Goal: Task Accomplishment & Management: Manage account settings

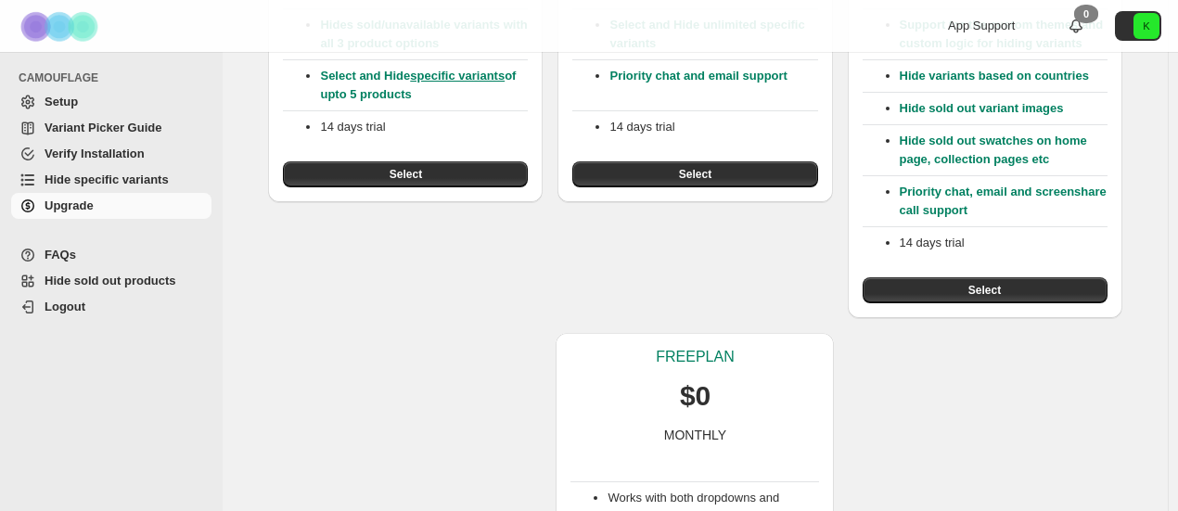
scroll to position [558, 0]
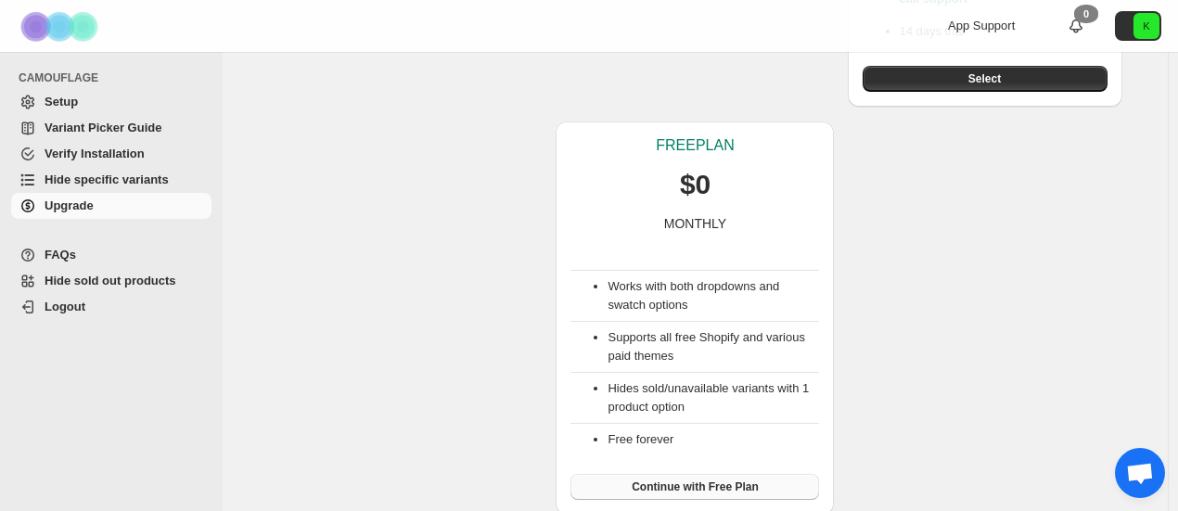
click at [677, 483] on span "Continue with Free Plan" at bounding box center [695, 487] width 127 height 15
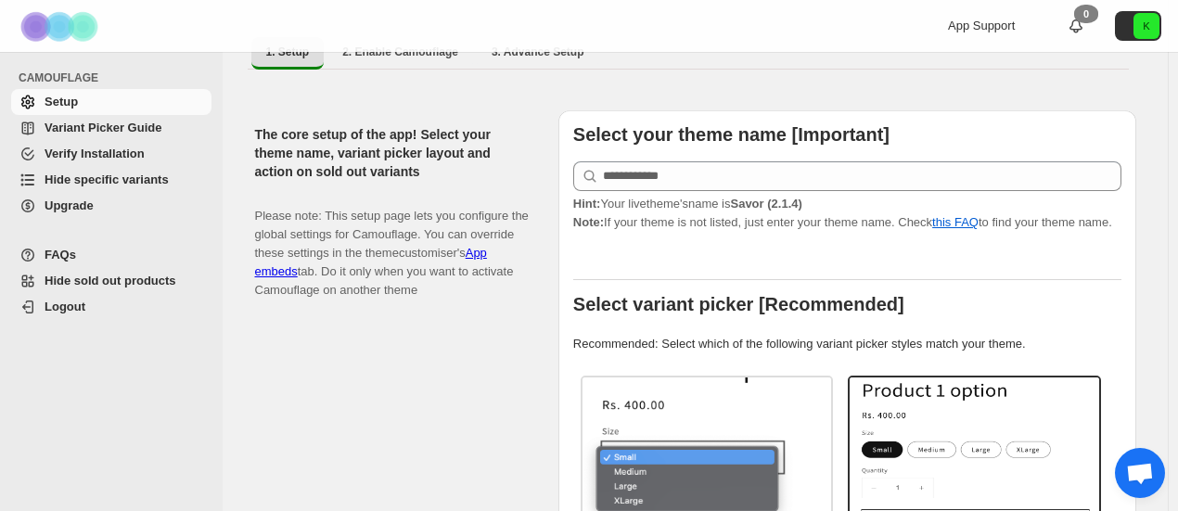
scroll to position [343, 0]
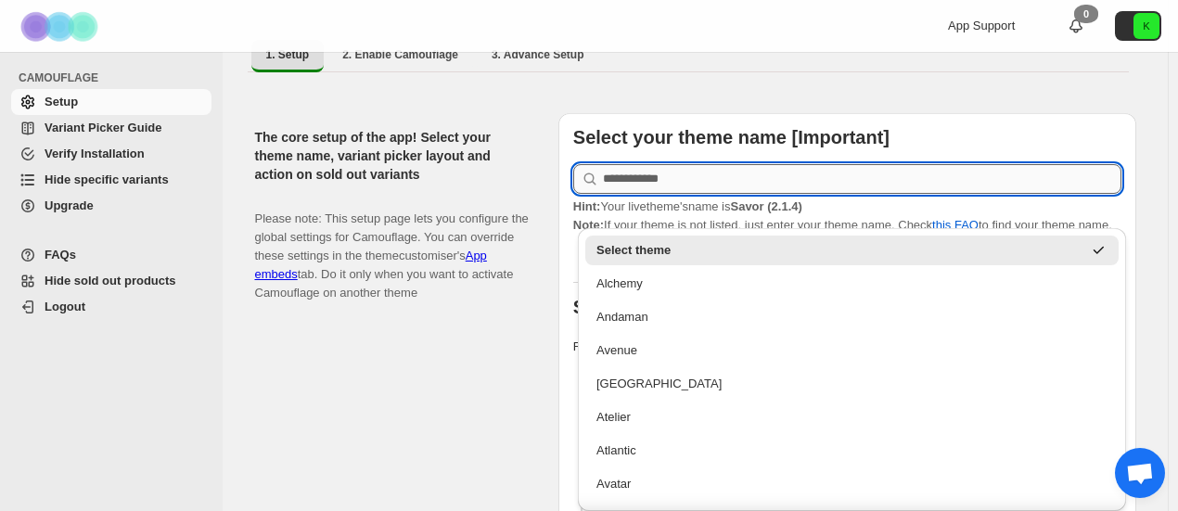
click at [704, 164] on input "text" at bounding box center [862, 179] width 518 height 30
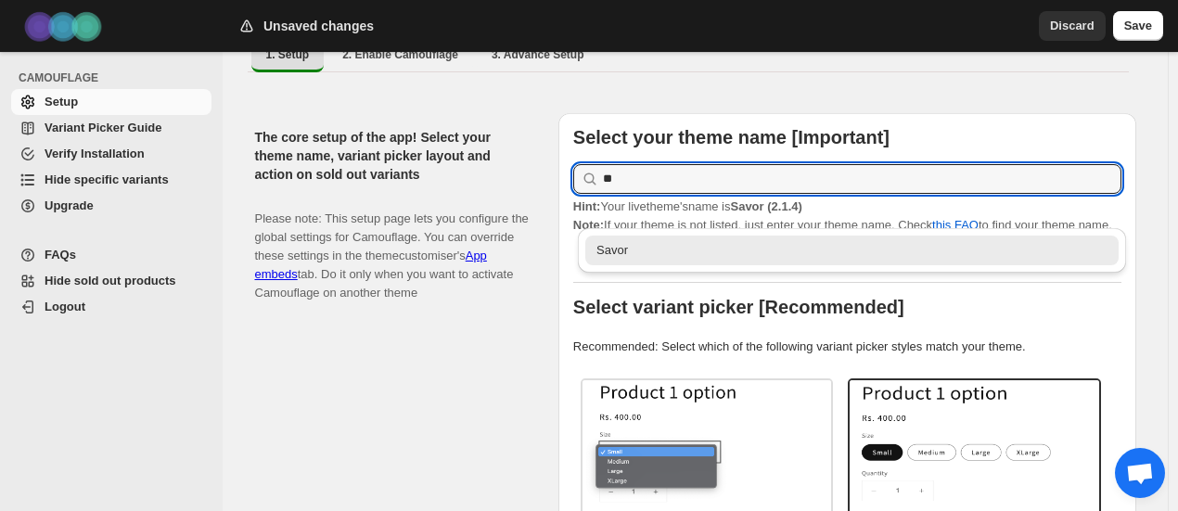
scroll to position [0, 0]
click at [720, 249] on div "Savor" at bounding box center [851, 250] width 511 height 19
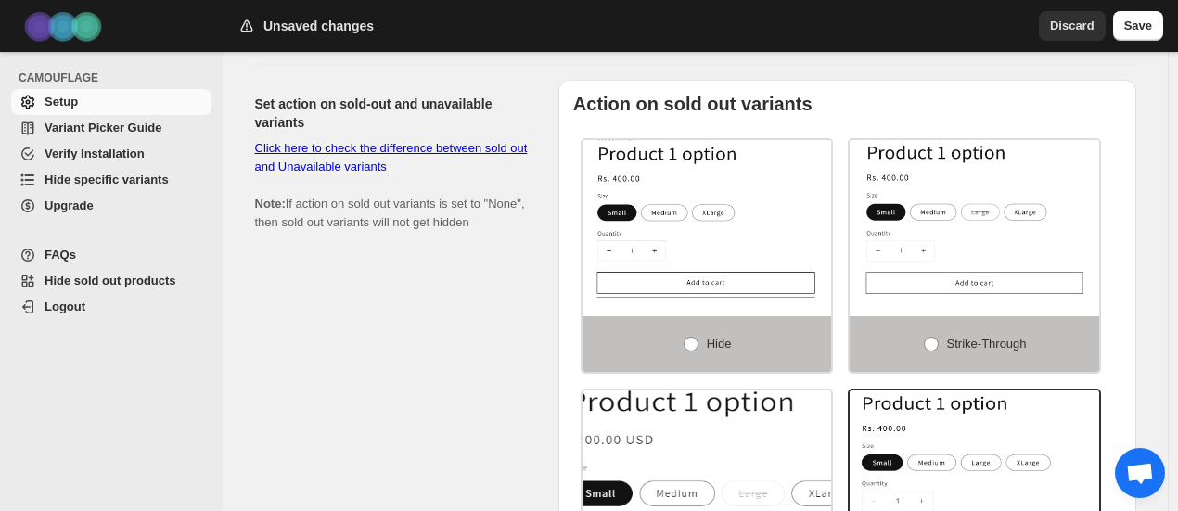
scroll to position [1125, 0]
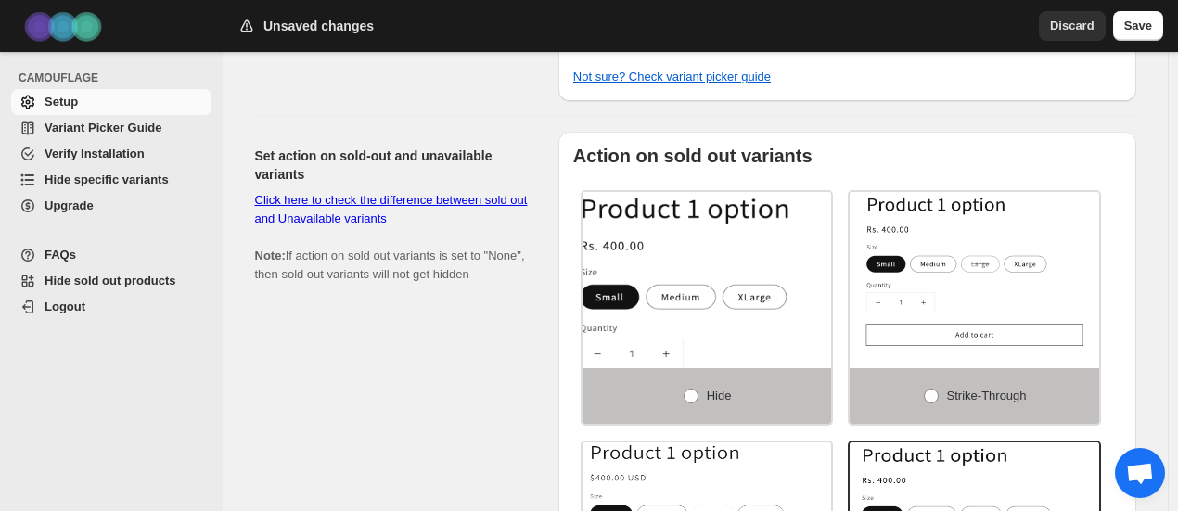
type input "*****"
click at [673, 326] on img at bounding box center [744, 306] width 374 height 237
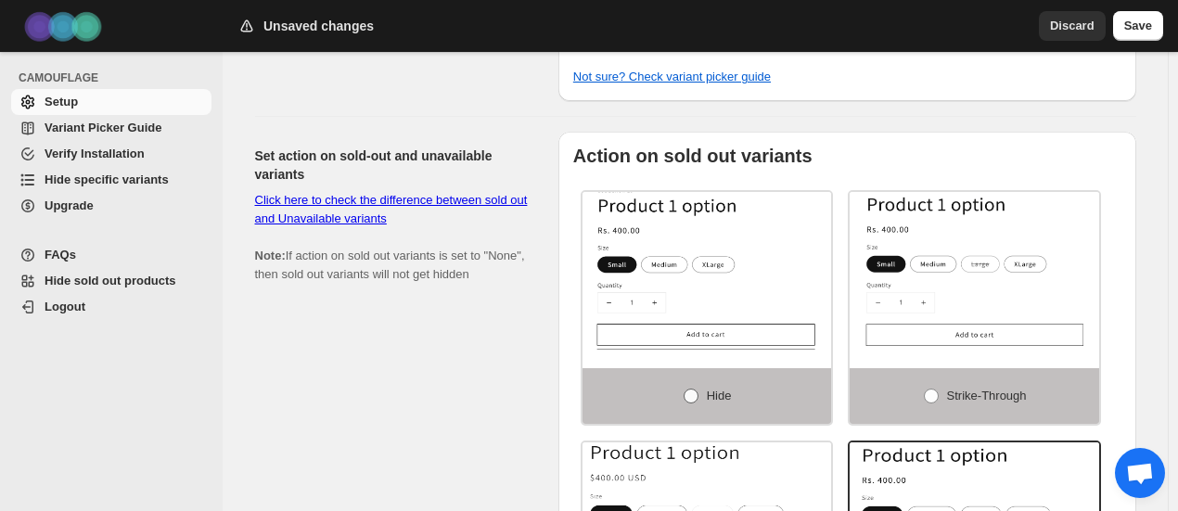
click at [685, 375] on label "Hide" at bounding box center [707, 396] width 250 height 56
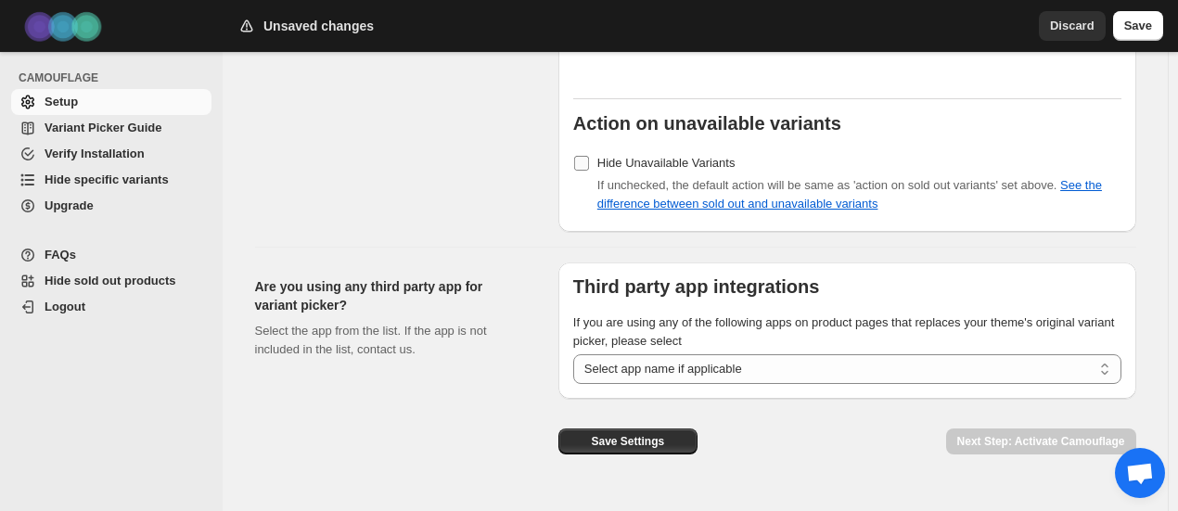
scroll to position [1783, 0]
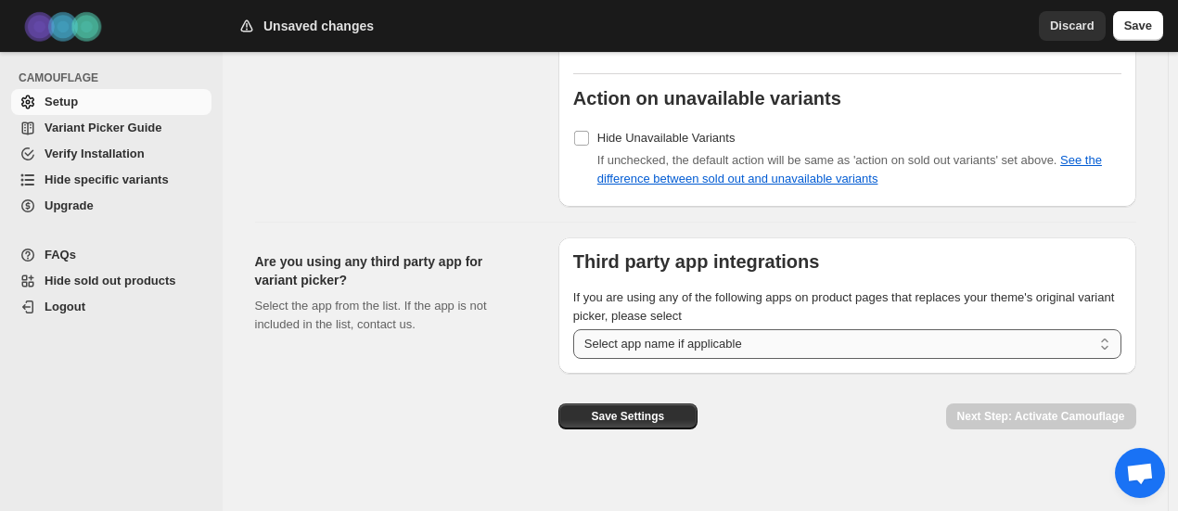
click at [667, 329] on select "**********" at bounding box center [847, 344] width 548 height 30
click at [664, 409] on span "Save Settings" at bounding box center [627, 416] width 73 height 15
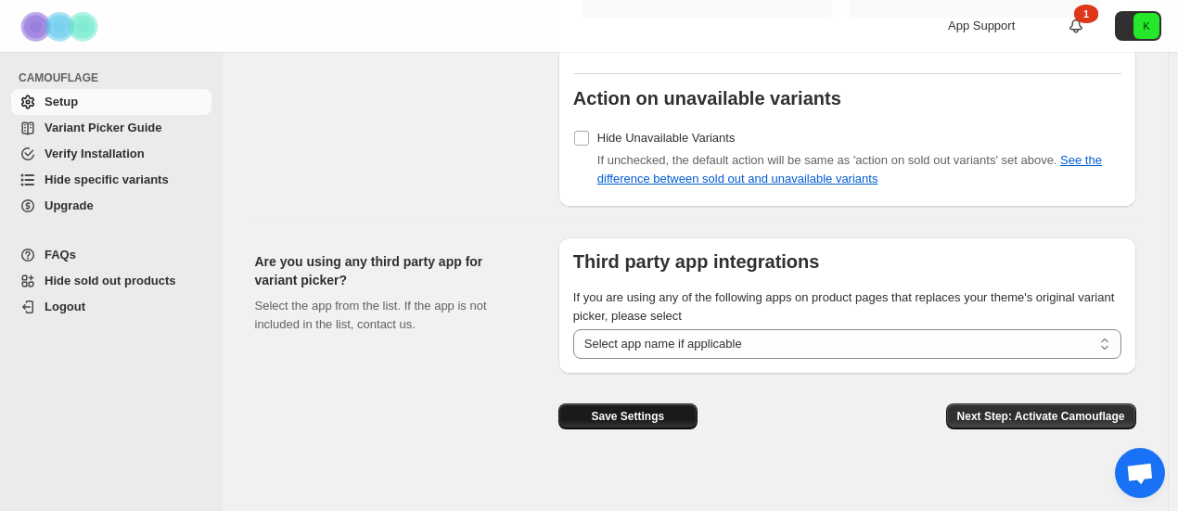
click at [664, 409] on span "Save Settings" at bounding box center [627, 416] width 73 height 15
click at [103, 281] on span "Hide sold out products" at bounding box center [111, 281] width 132 height 14
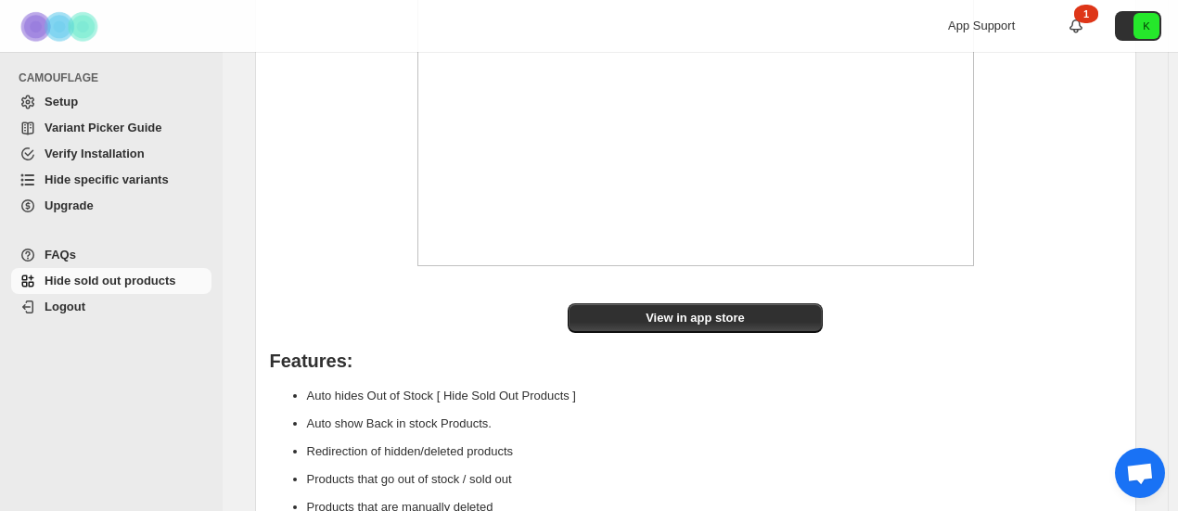
scroll to position [254, 0]
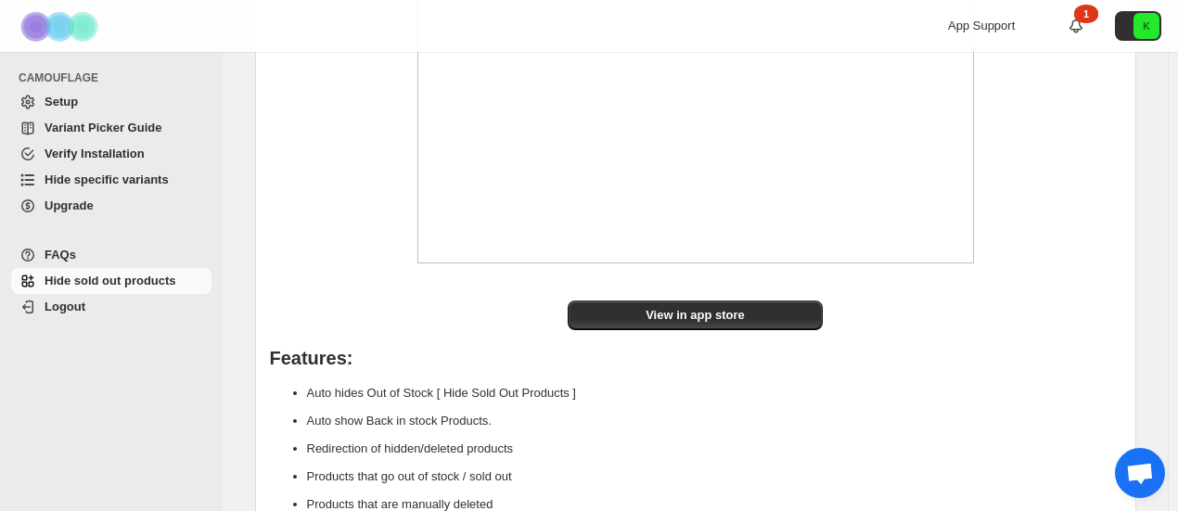
click at [144, 97] on span "Setup" at bounding box center [126, 102] width 163 height 19
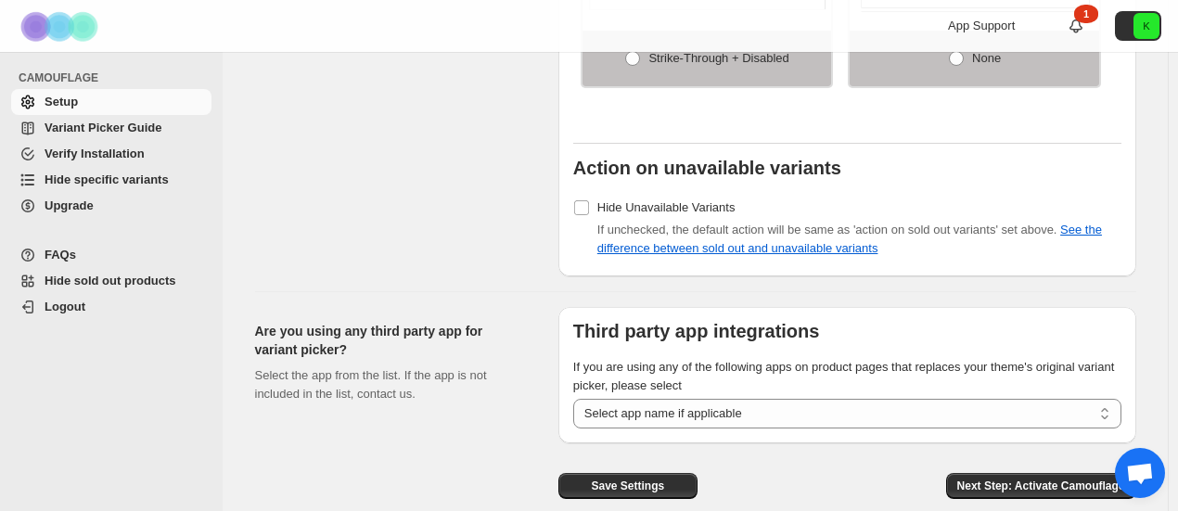
scroll to position [1783, 0]
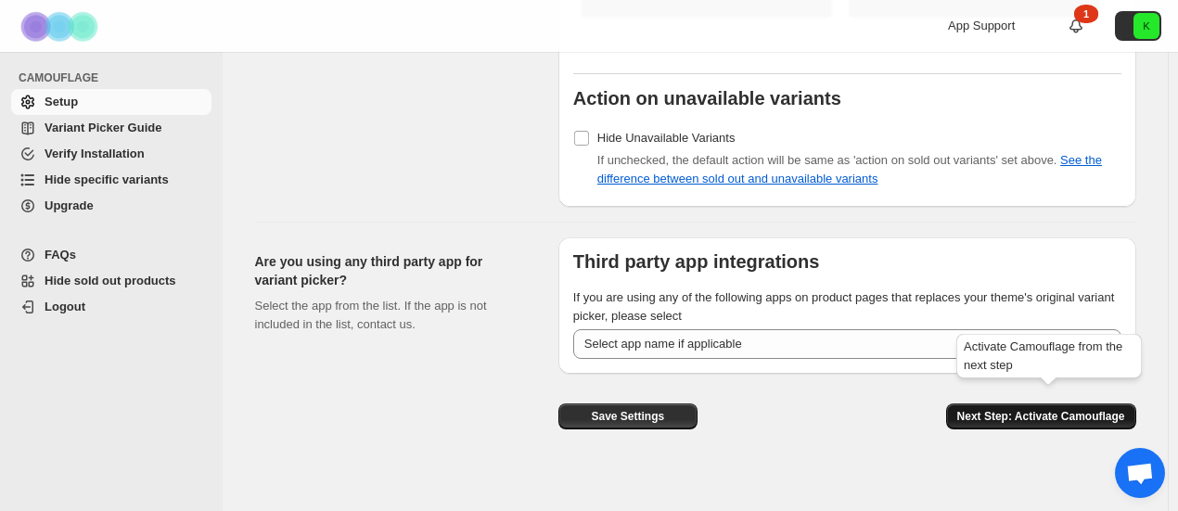
click at [1081, 409] on span "Next Step: Activate Camouflage" at bounding box center [1041, 416] width 168 height 15
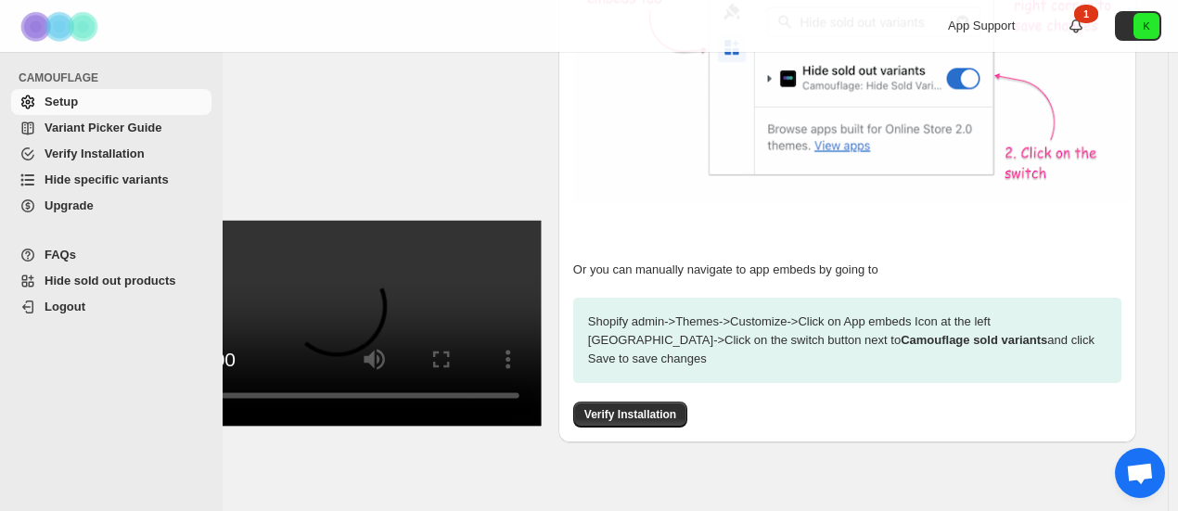
scroll to position [757, 0]
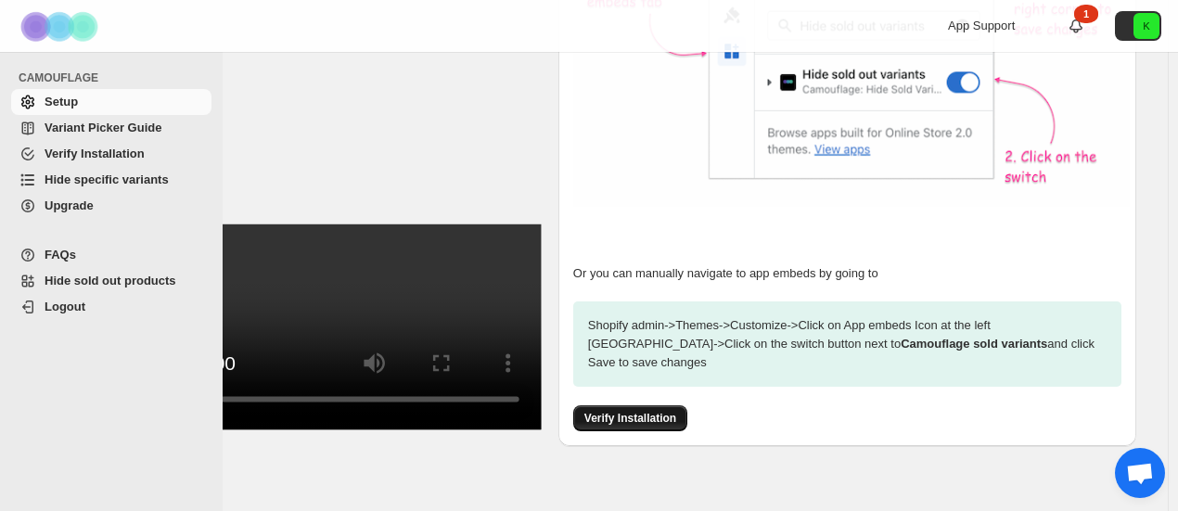
click at [676, 411] on span "Verify Installation" at bounding box center [630, 418] width 92 height 15
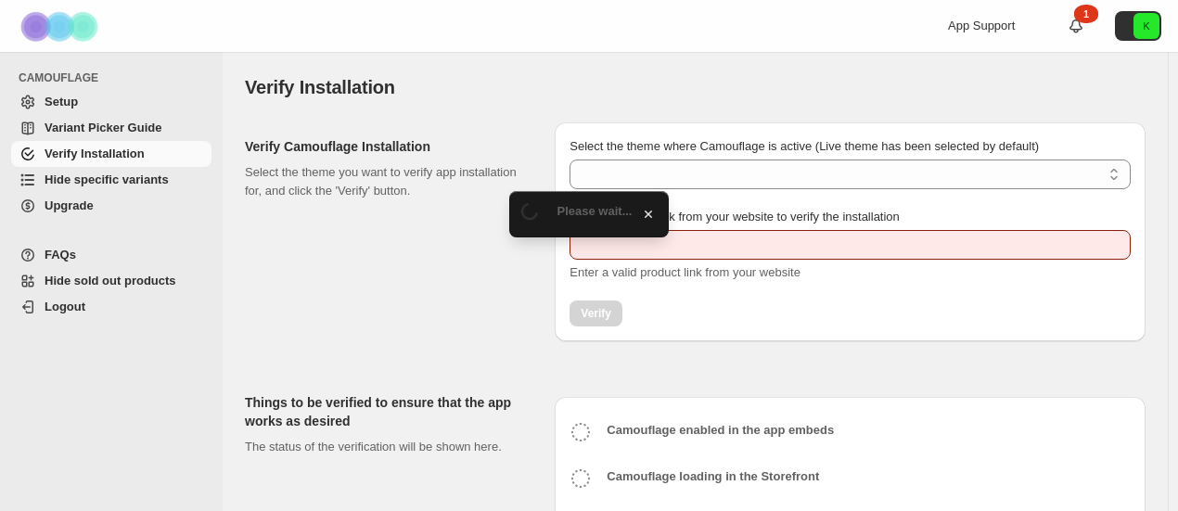
type input "**********"
select select "**********"
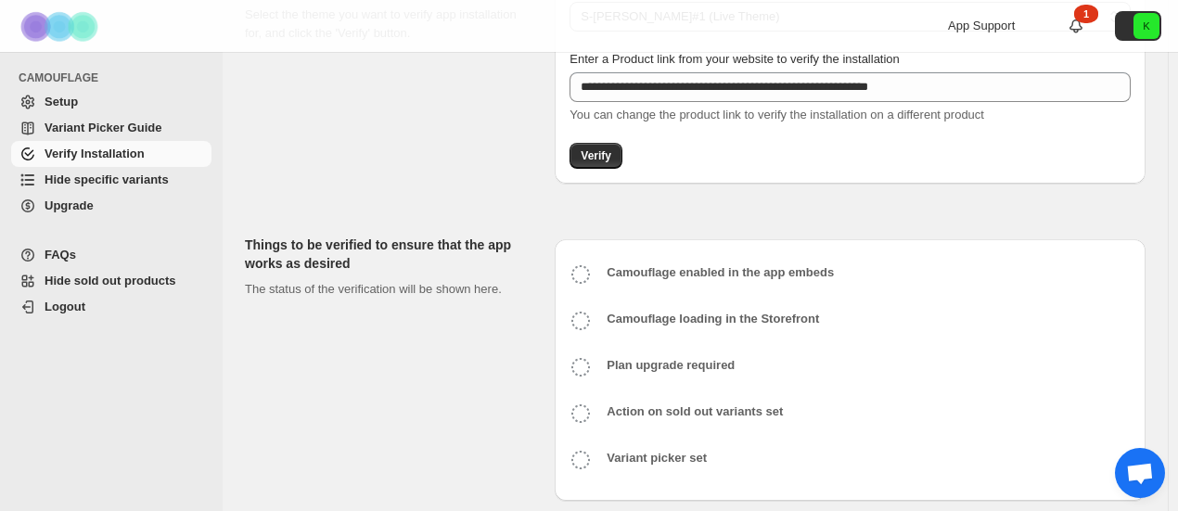
scroll to position [157, 0]
click at [602, 164] on button "Verify" at bounding box center [595, 157] width 53 height 26
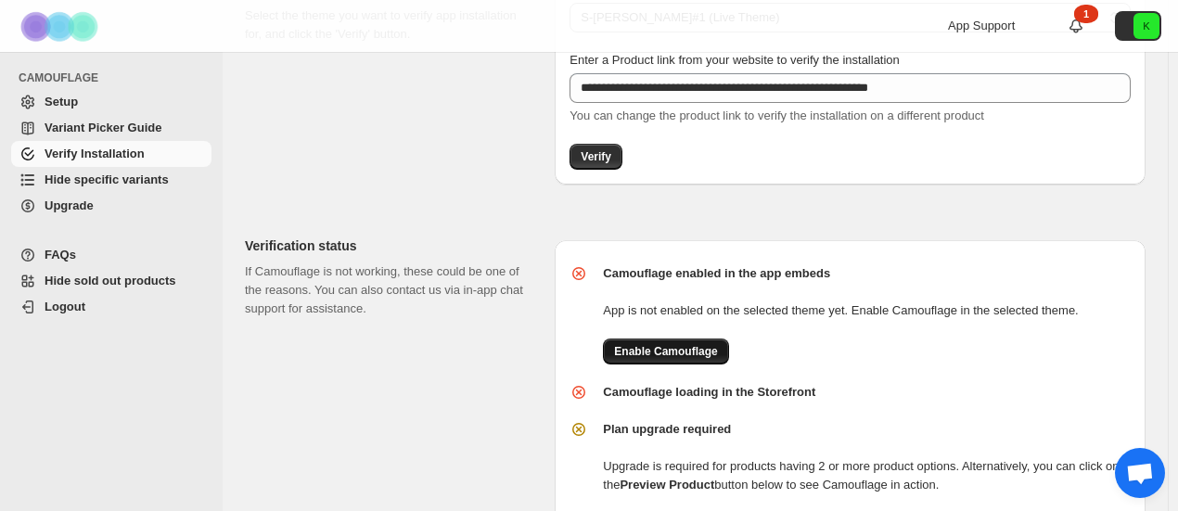
click at [659, 363] on button "Enable Camouflage" at bounding box center [665, 352] width 125 height 26
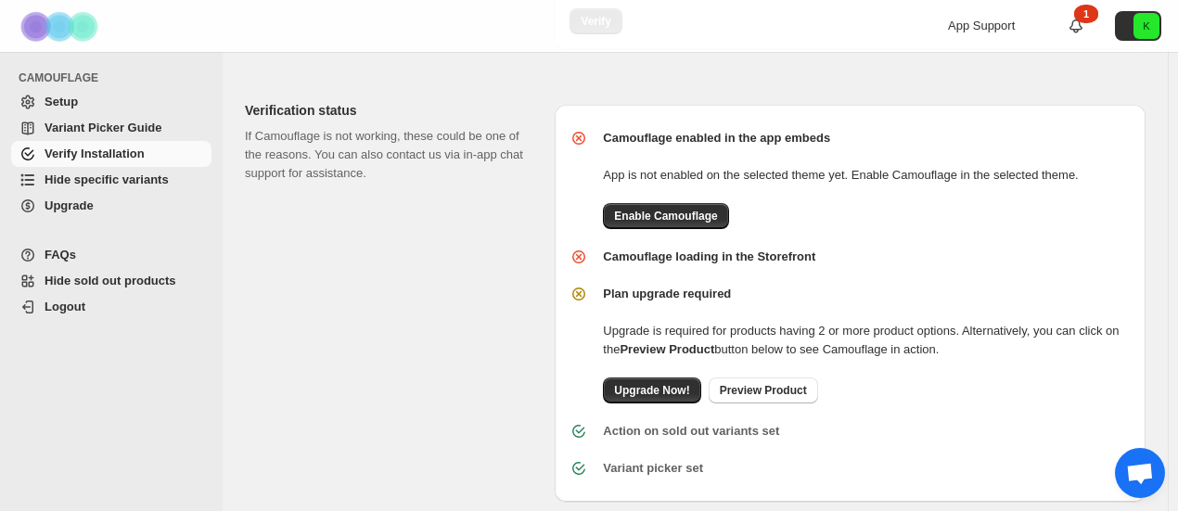
scroll to position [319, 0]
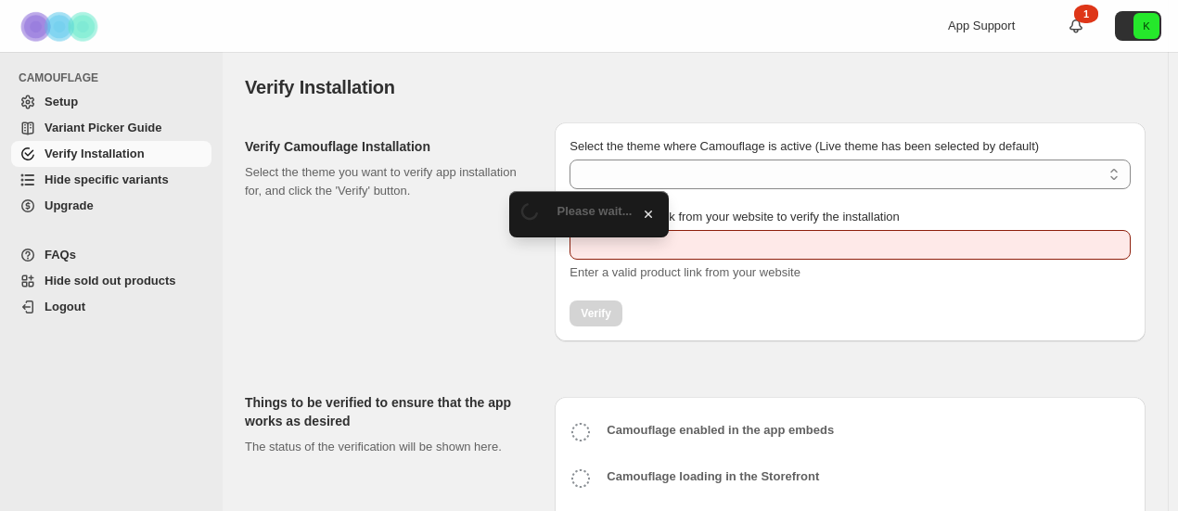
scroll to position [178, 0]
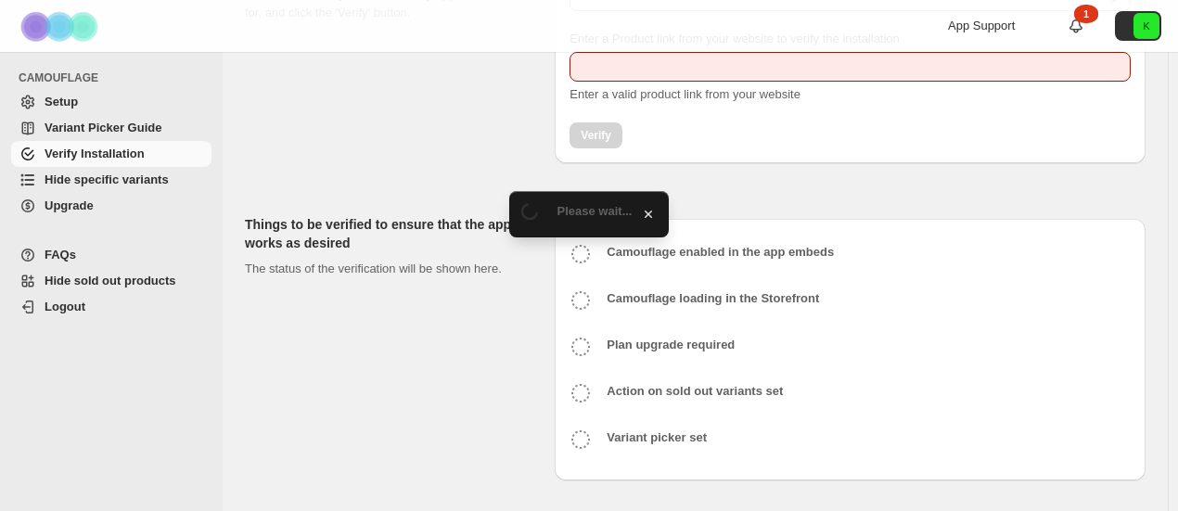
type input "**********"
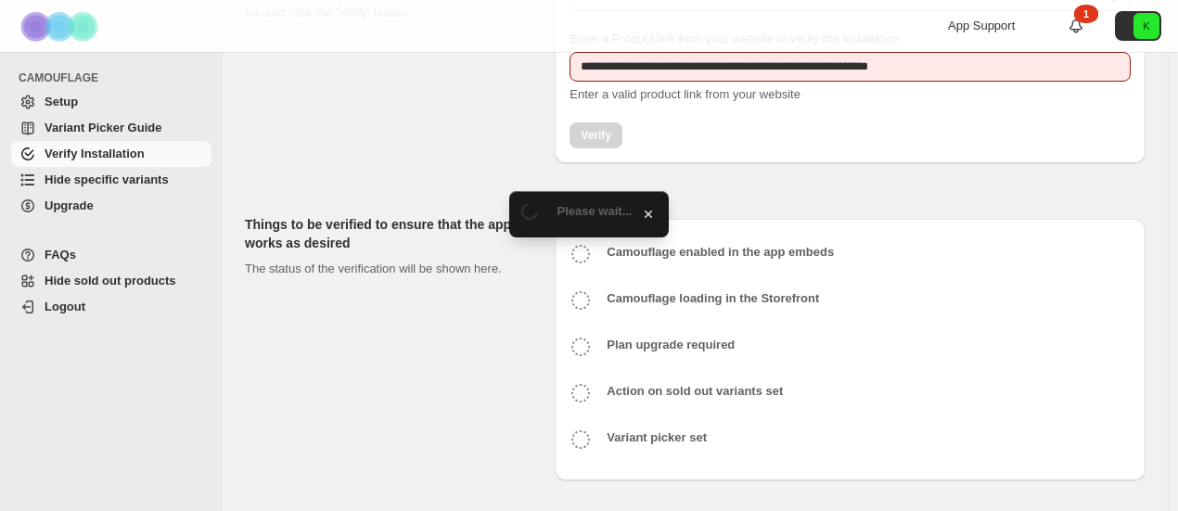
select select "**********"
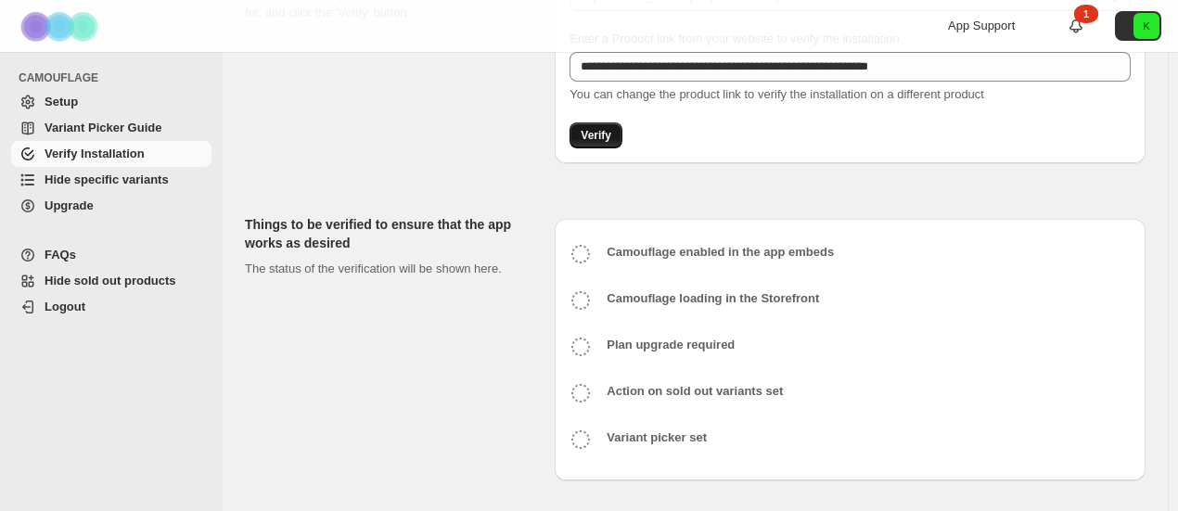
click at [614, 138] on button "Verify" at bounding box center [595, 135] width 53 height 26
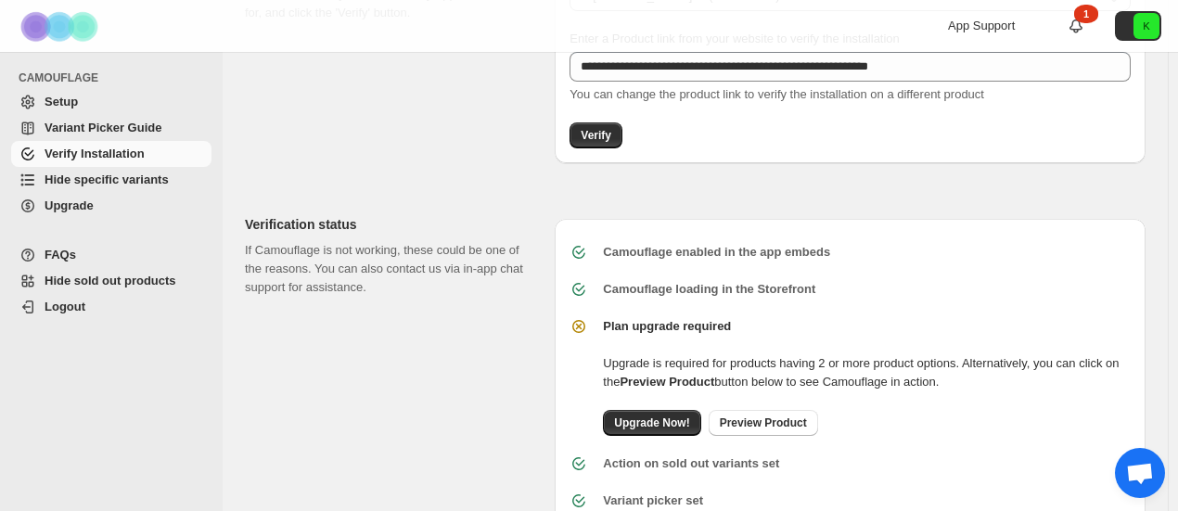
scroll to position [237, 0]
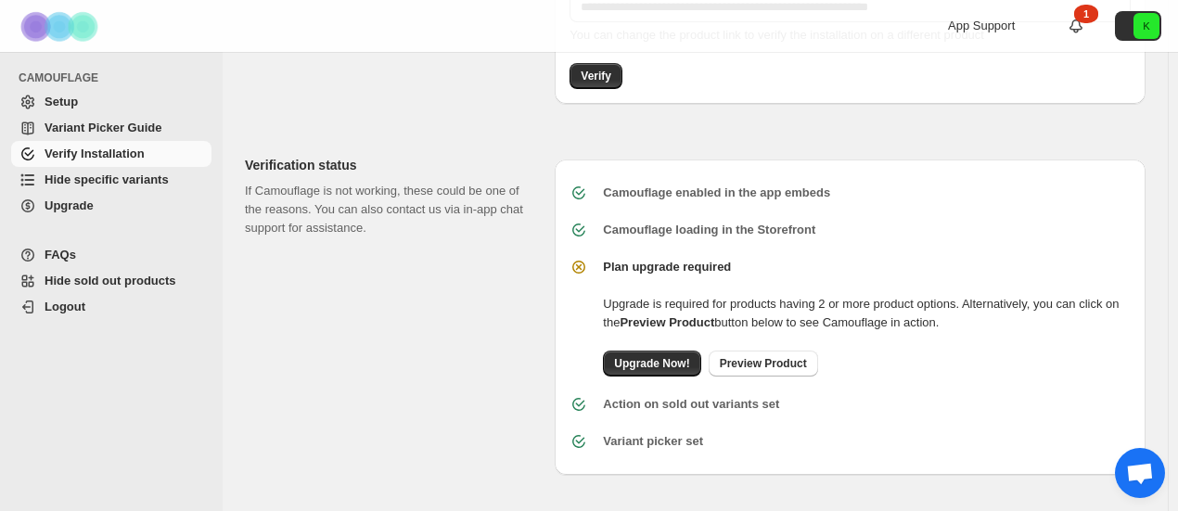
click at [674, 403] on b "Action on sold out variants set" at bounding box center [691, 404] width 176 height 14
click at [114, 101] on span "Setup" at bounding box center [126, 102] width 163 height 19
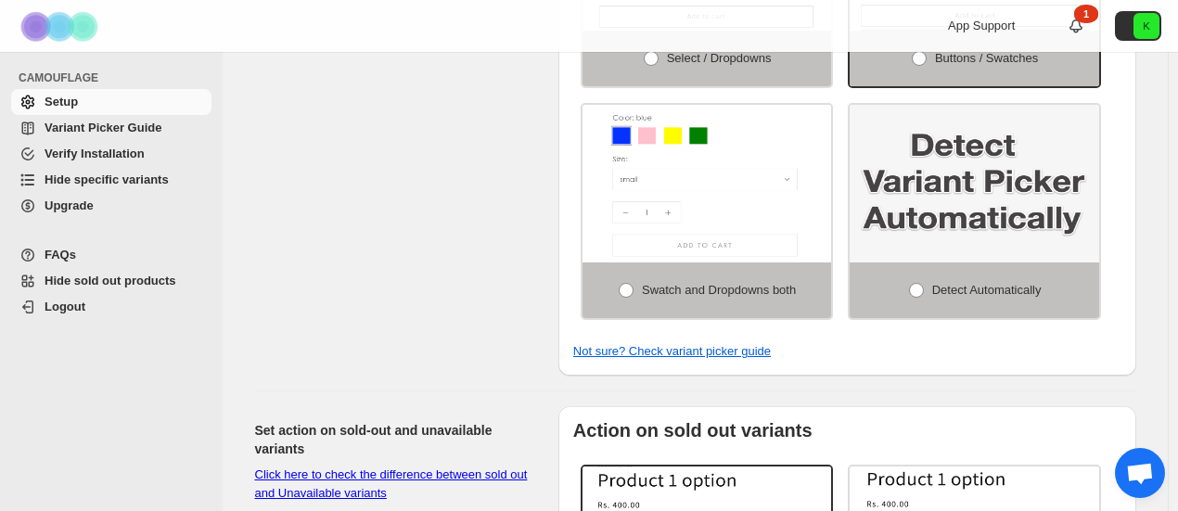
scroll to position [850, 0]
click at [920, 284] on span at bounding box center [916, 291] width 15 height 15
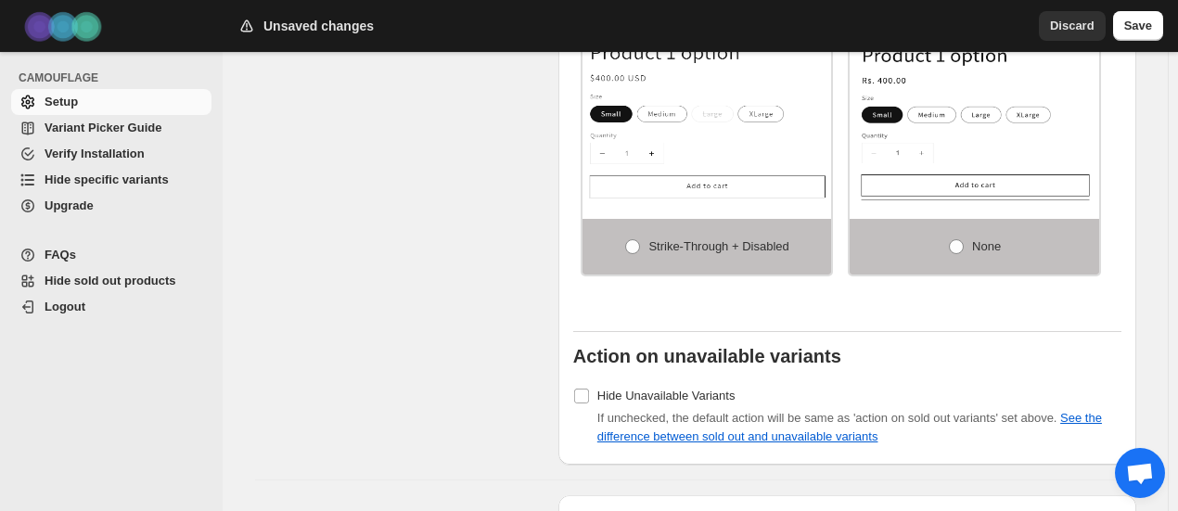
scroll to position [1783, 0]
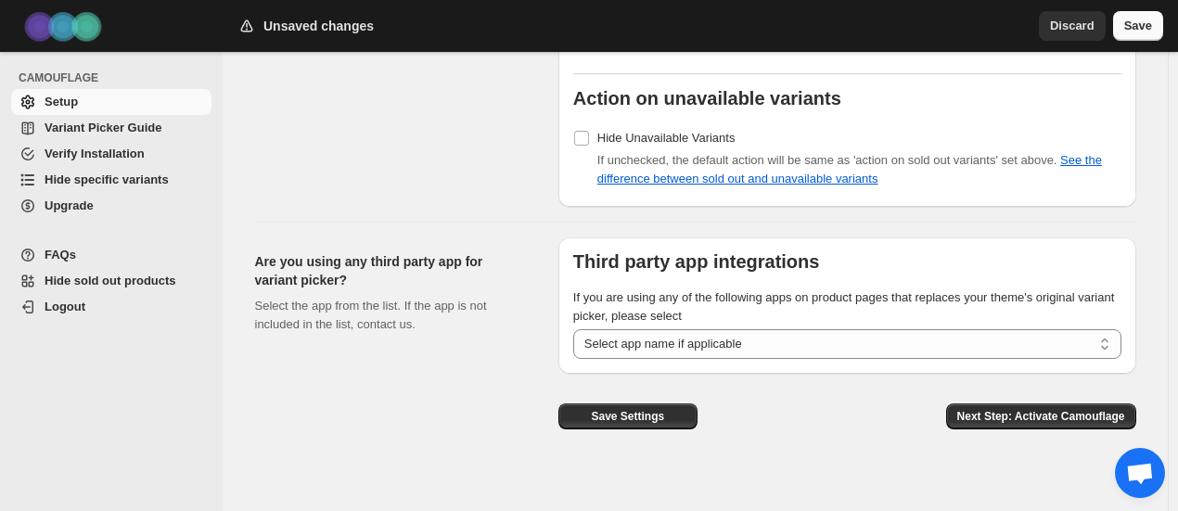
click at [1149, 19] on span "Save" at bounding box center [1138, 26] width 28 height 19
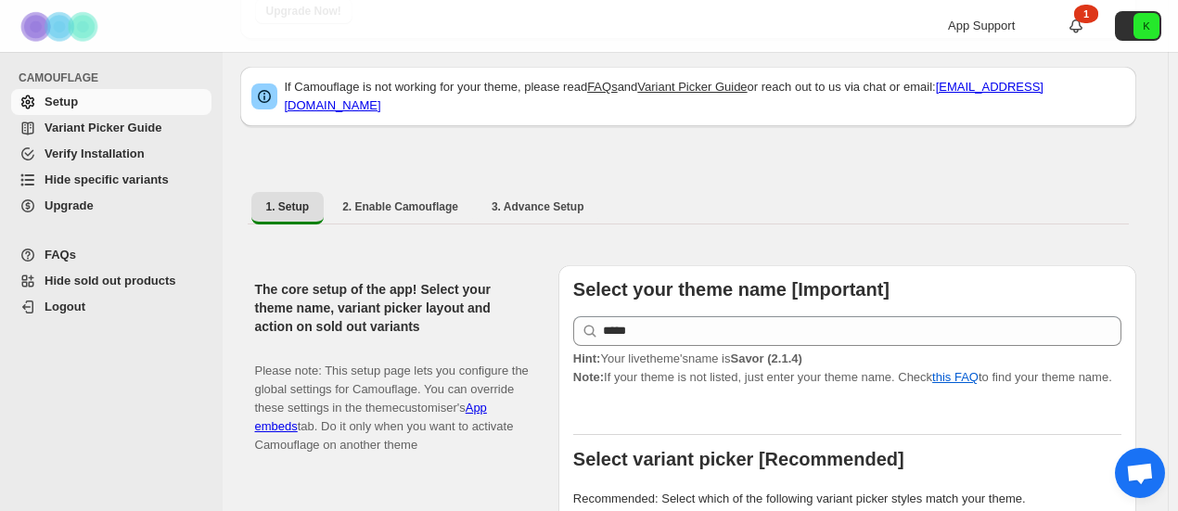
scroll to position [0, 0]
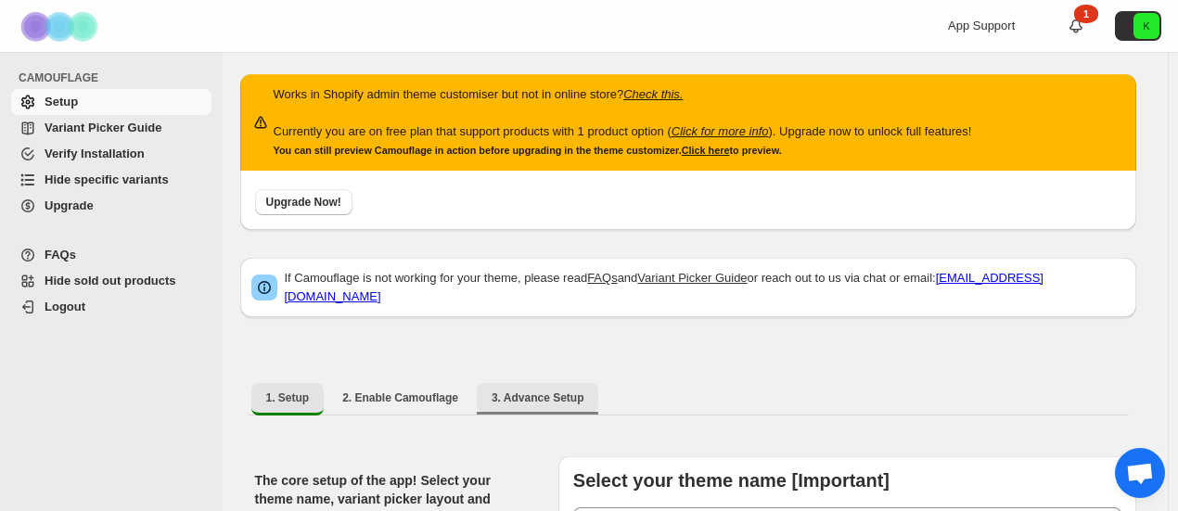
click at [555, 390] on span "3. Advance Setup" at bounding box center [538, 397] width 93 height 15
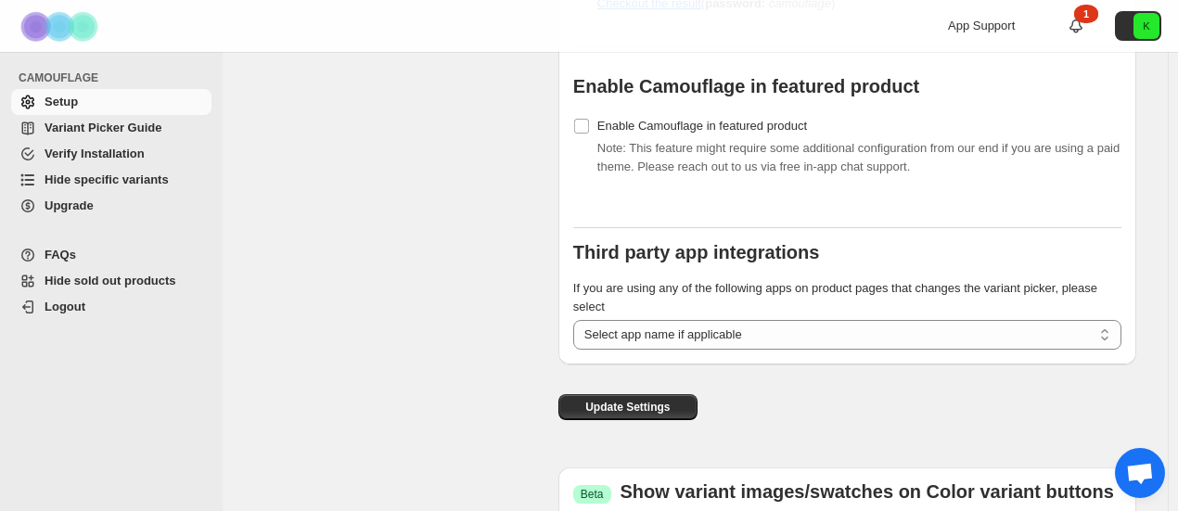
scroll to position [2207, 0]
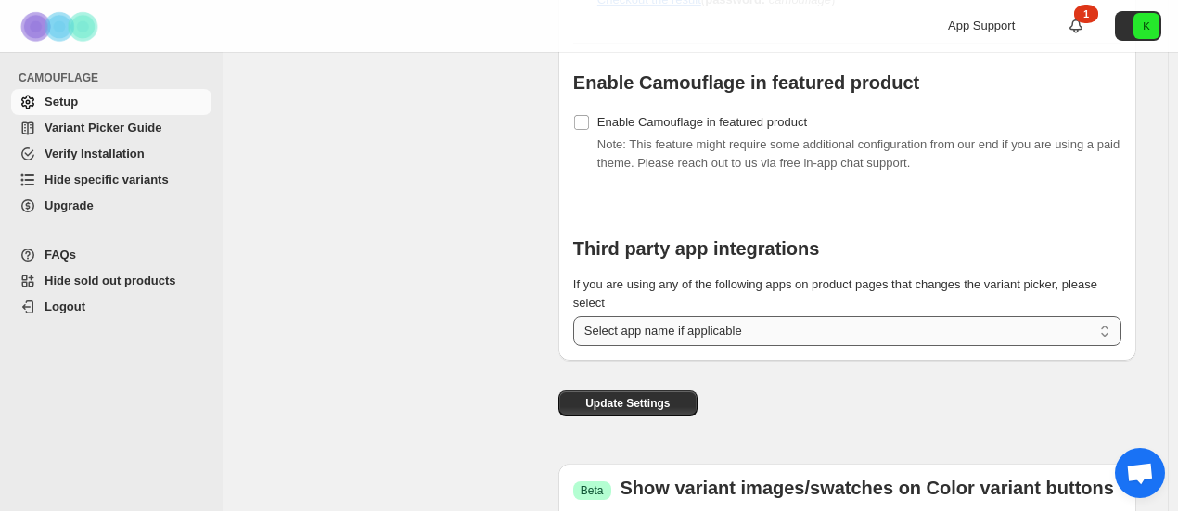
click at [690, 346] on select "**********" at bounding box center [847, 331] width 548 height 30
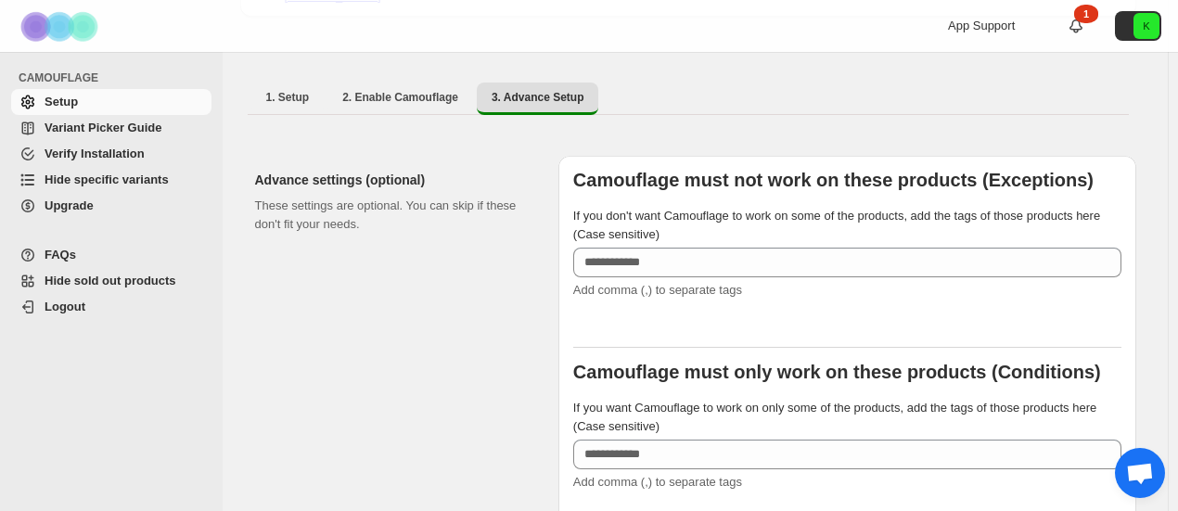
scroll to position [0, 0]
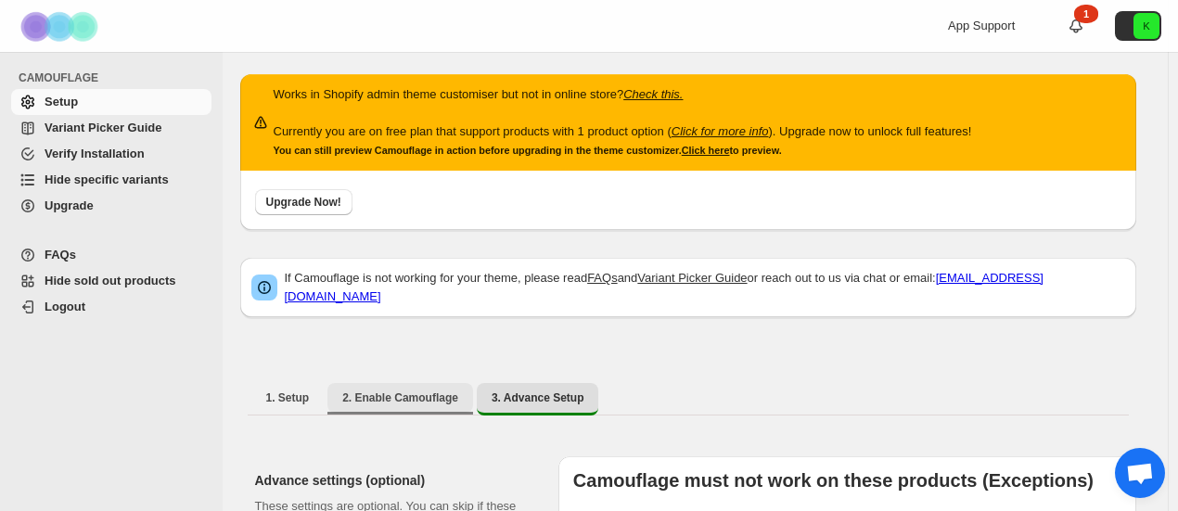
click at [362, 390] on span "2. Enable Camouflage" at bounding box center [400, 397] width 116 height 15
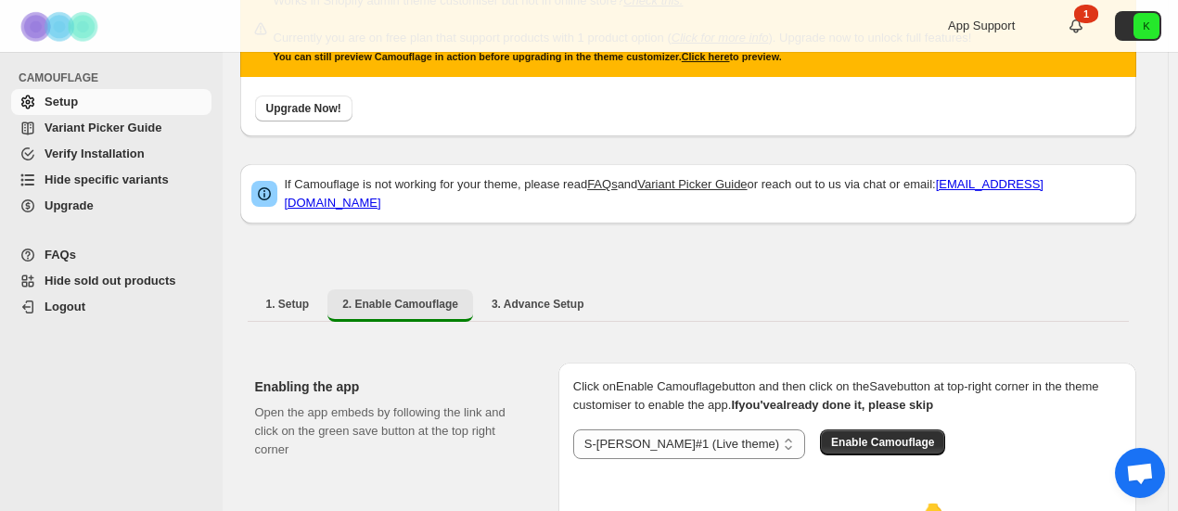
scroll to position [24, 0]
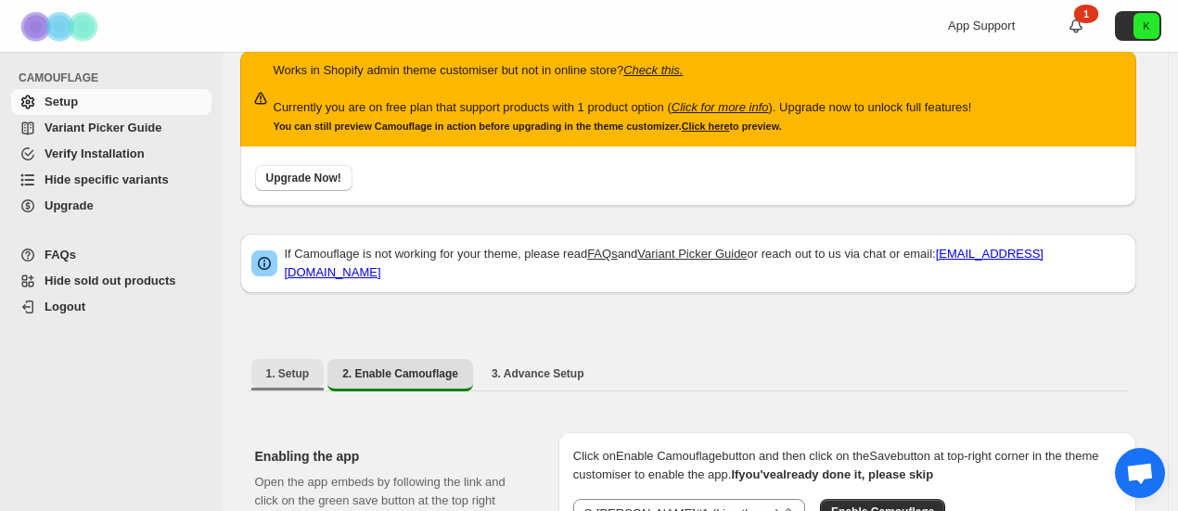
click at [285, 359] on button "1. Setup" at bounding box center [287, 374] width 73 height 30
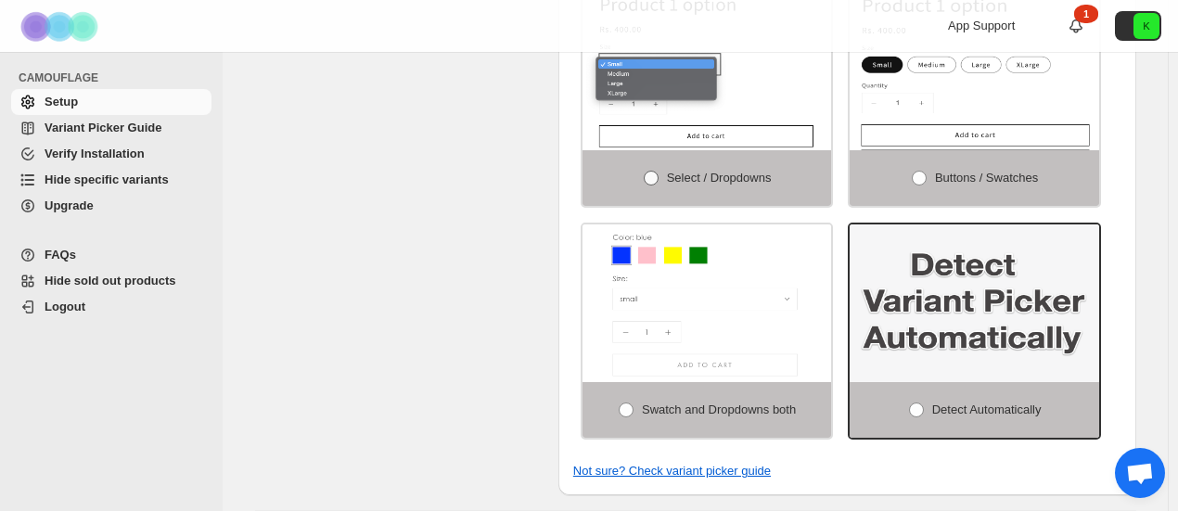
scroll to position [732, 0]
click at [740, 170] on span "Select / Dropdowns" at bounding box center [719, 177] width 105 height 14
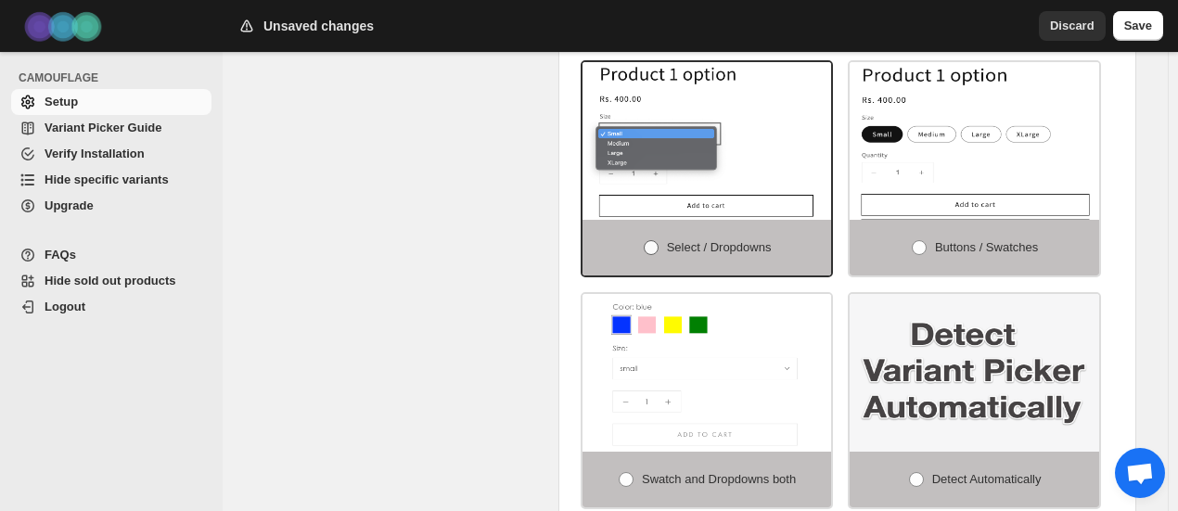
scroll to position [660, 0]
click at [961, 241] on span "Buttons / Swatches" at bounding box center [986, 248] width 103 height 14
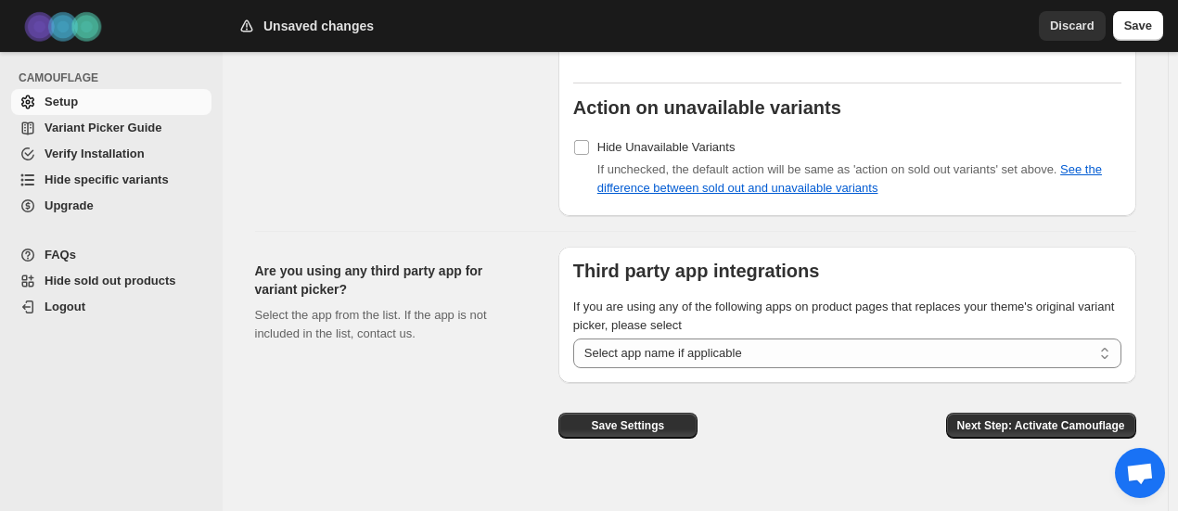
scroll to position [1773, 0]
click at [627, 140] on span "Hide Unavailable Variants" at bounding box center [666, 147] width 138 height 14
click at [1152, 20] on button "Save" at bounding box center [1138, 26] width 50 height 30
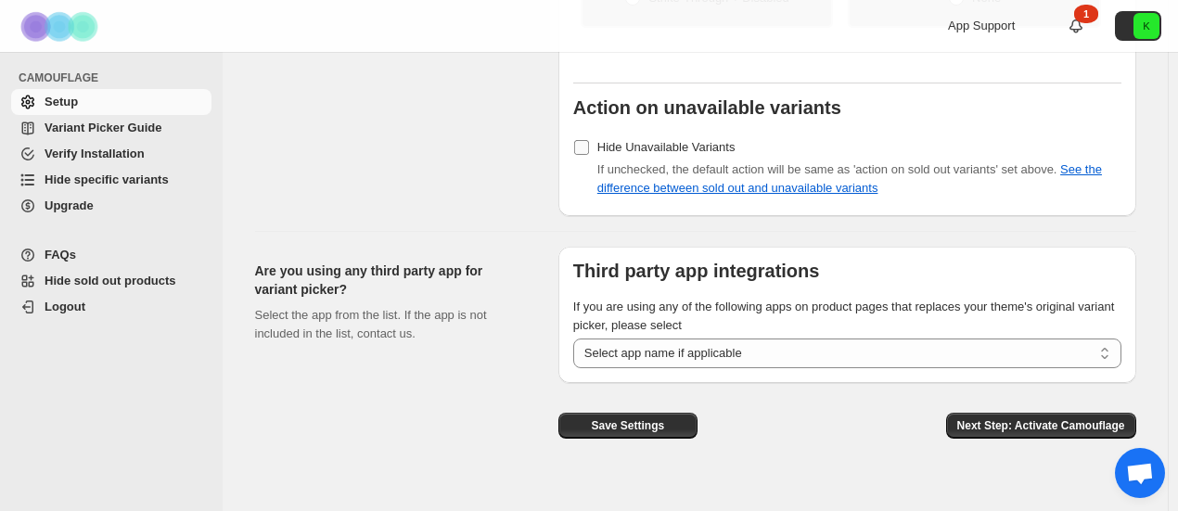
click at [598, 134] on label "Hide Unavailable Variants" at bounding box center [654, 147] width 162 height 26
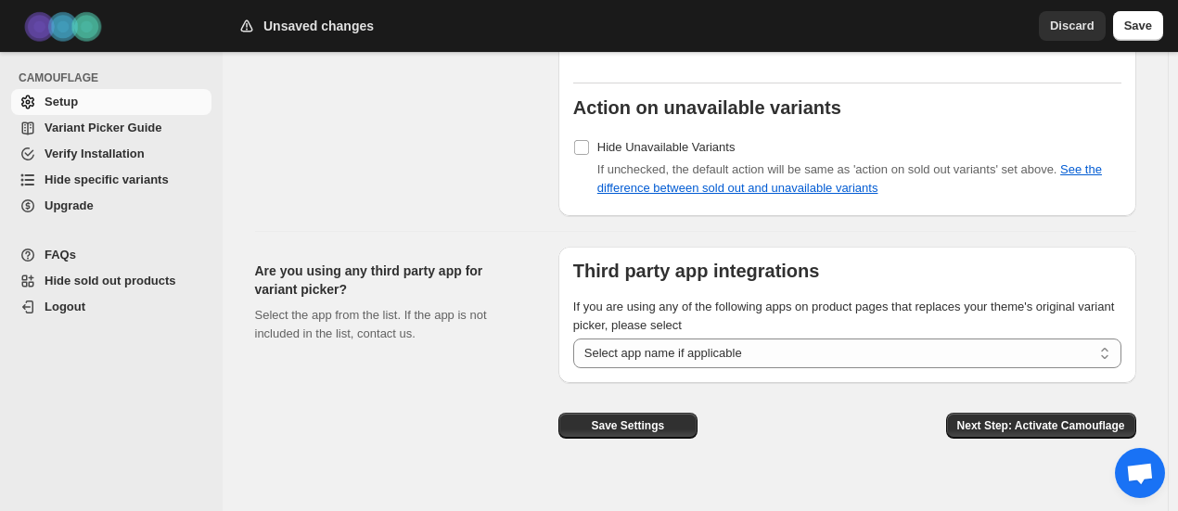
click at [1140, 42] on div "Unsaved changes Discard Save" at bounding box center [700, 26] width 955 height 52
click at [1148, 29] on span "Save" at bounding box center [1138, 26] width 28 height 19
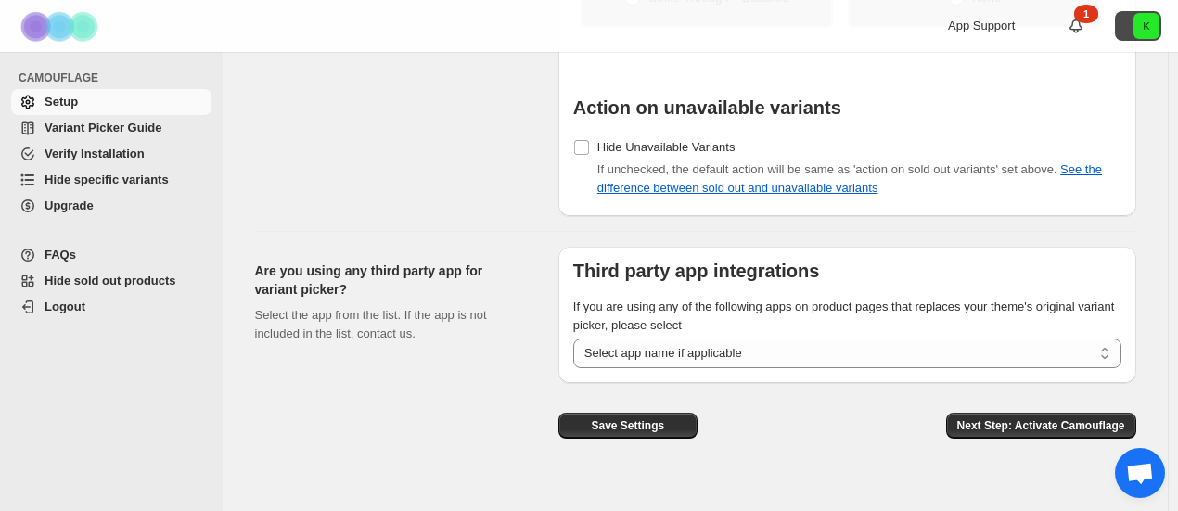
click at [1148, 29] on icon "K" at bounding box center [1146, 26] width 26 height 26
click at [176, 122] on span "Variant Picker Guide" at bounding box center [126, 128] width 163 height 19
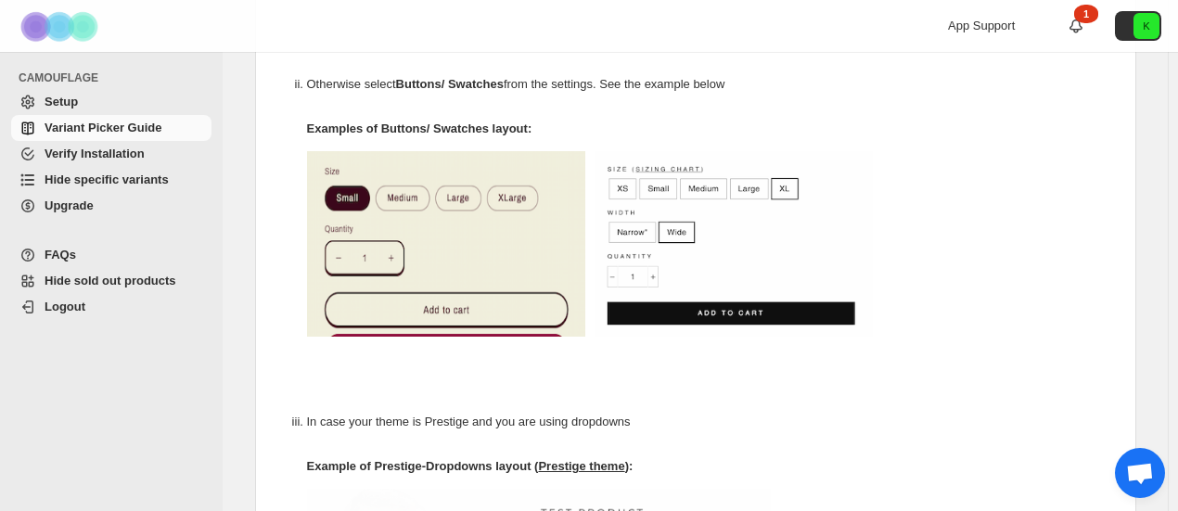
scroll to position [724, 0]
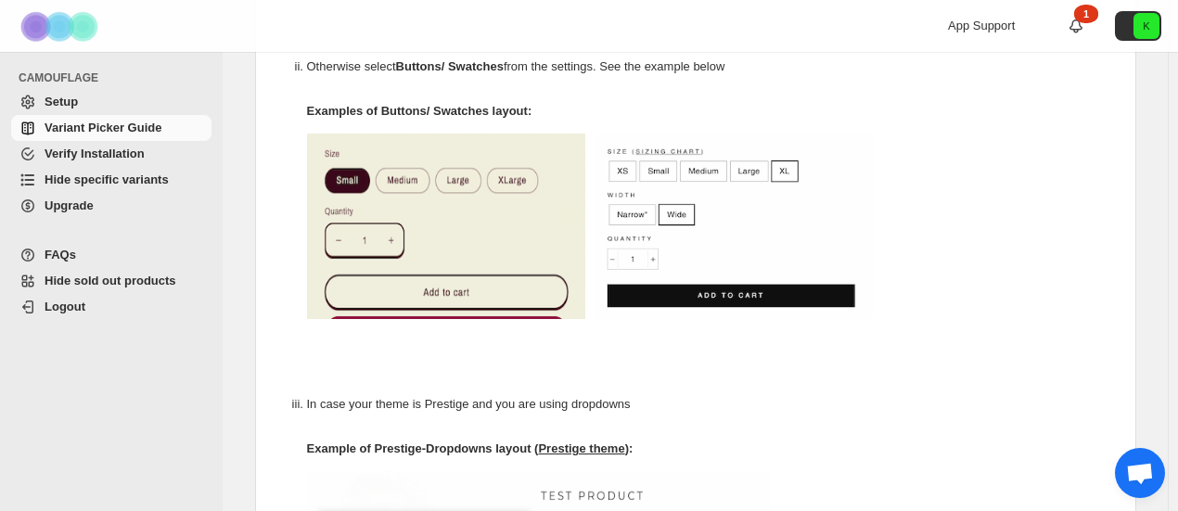
click at [714, 198] on img at bounding box center [734, 227] width 278 height 186
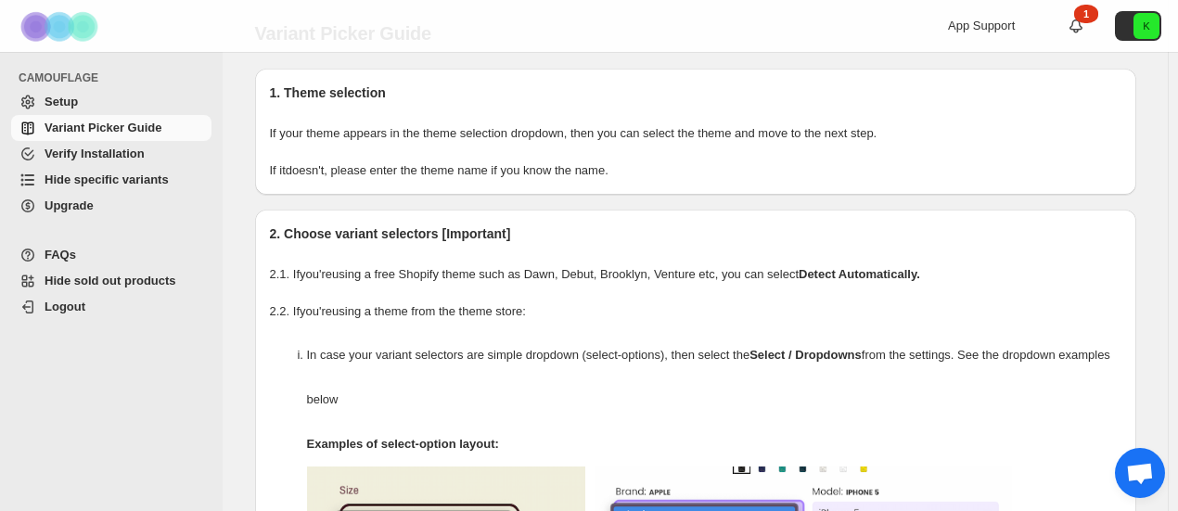
scroll to position [0, 0]
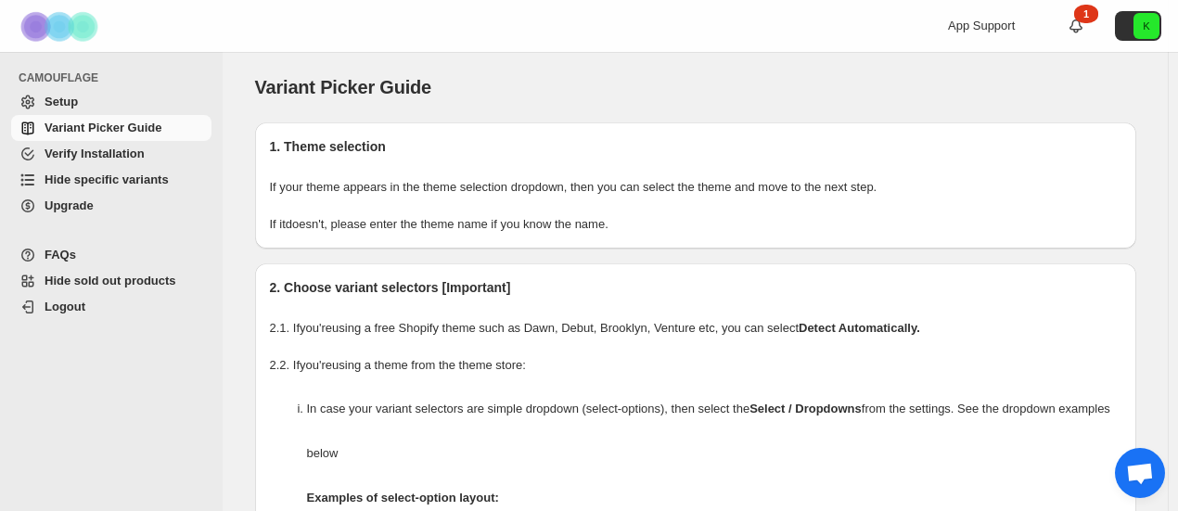
click at [111, 181] on span "Hide specific variants" at bounding box center [107, 180] width 124 height 14
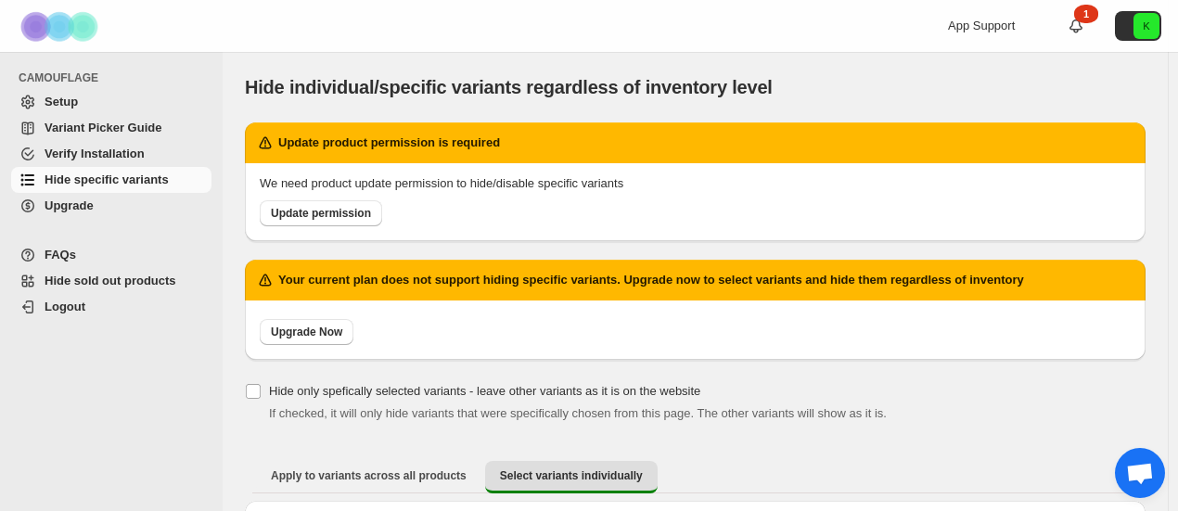
click at [133, 288] on span "Hide sold out products" at bounding box center [126, 281] width 163 height 19
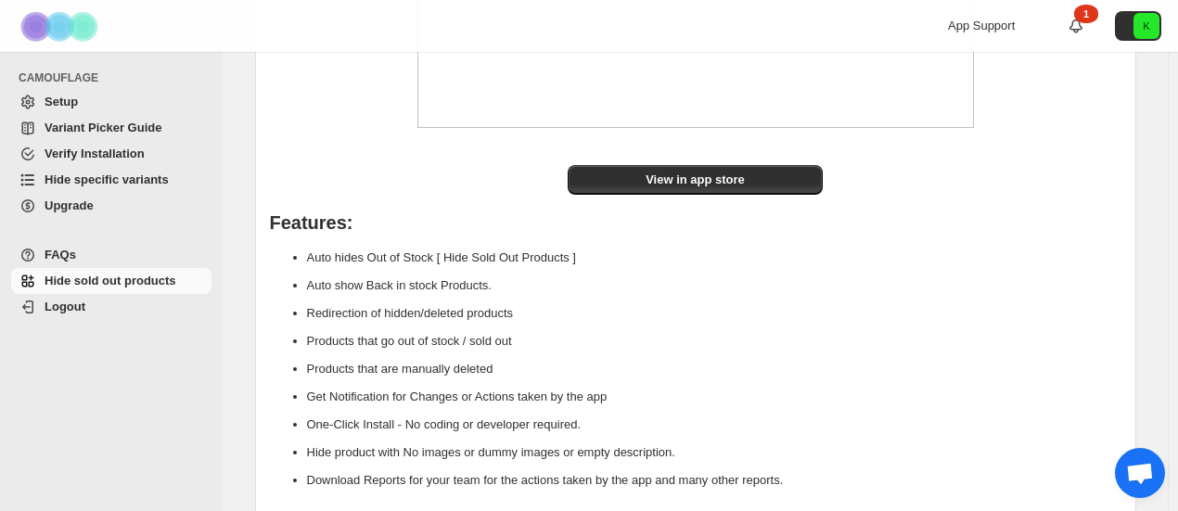
scroll to position [390, 0]
click at [139, 105] on span "Setup" at bounding box center [126, 102] width 163 height 19
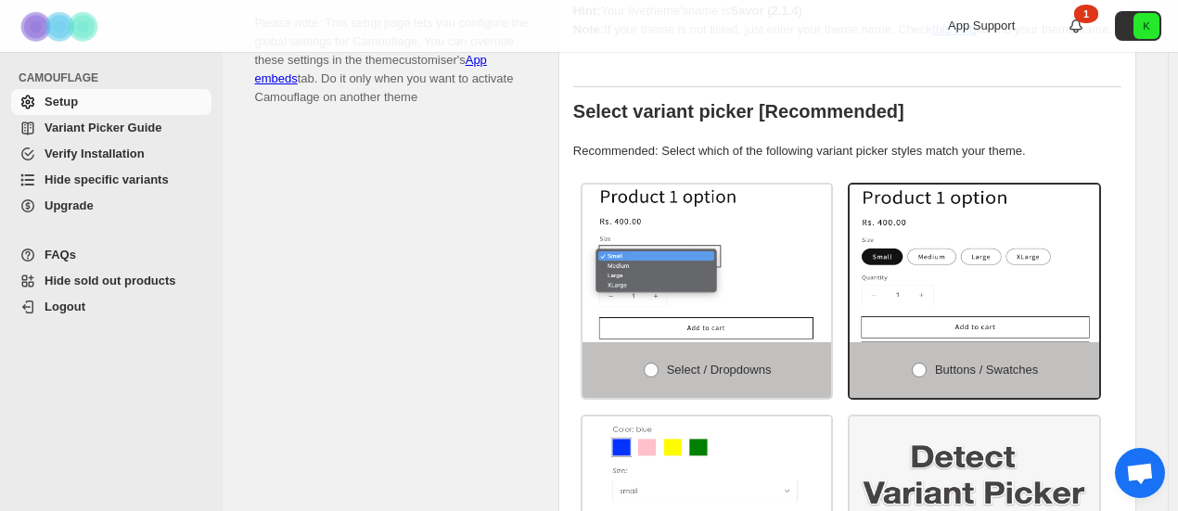
scroll to position [540, 0]
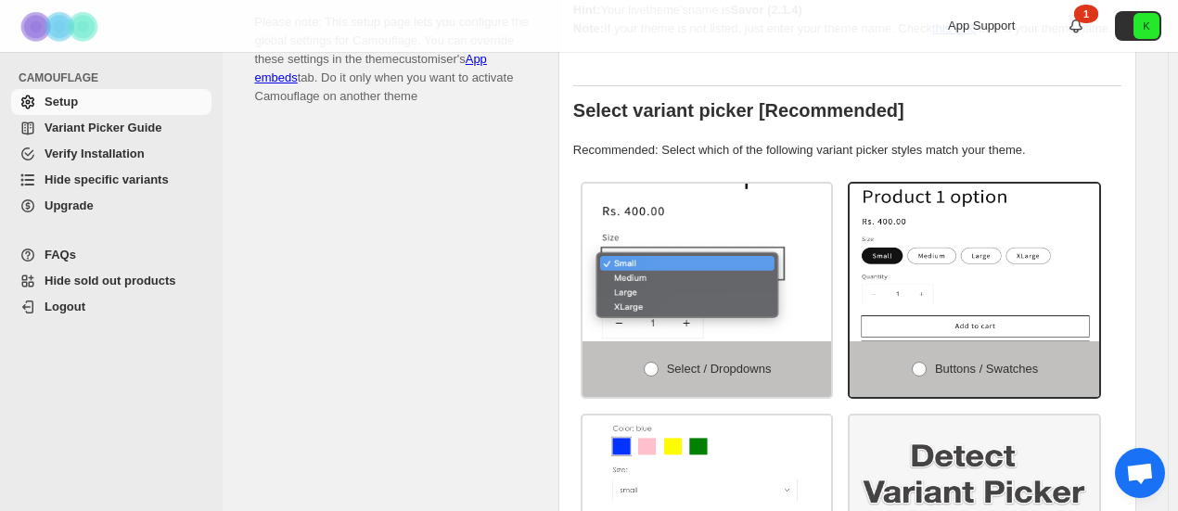
click at [722, 230] on img at bounding box center [763, 274] width 374 height 237
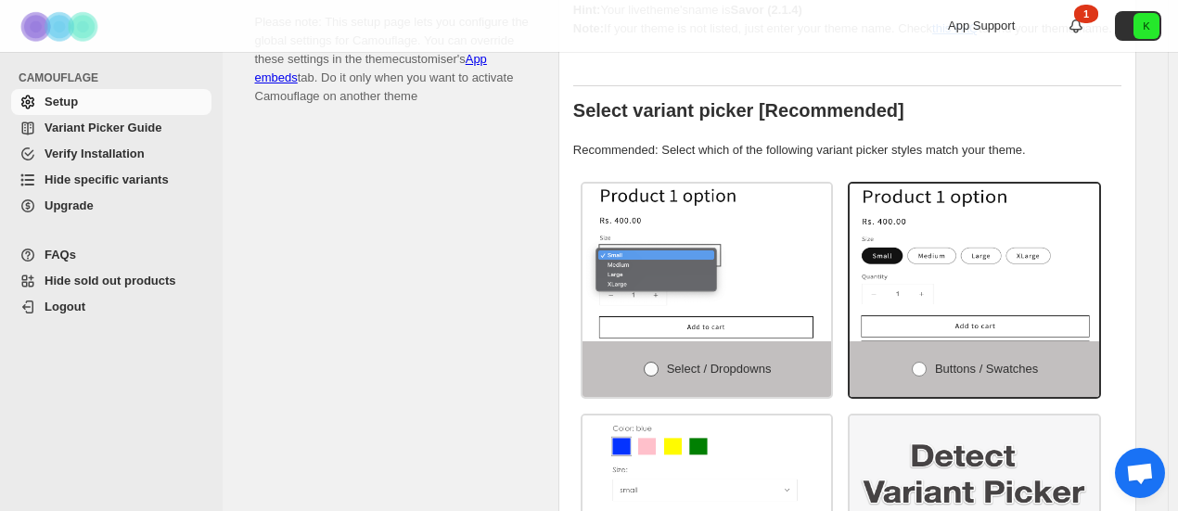
click at [701, 344] on label "Select / Dropdowns" at bounding box center [707, 369] width 250 height 56
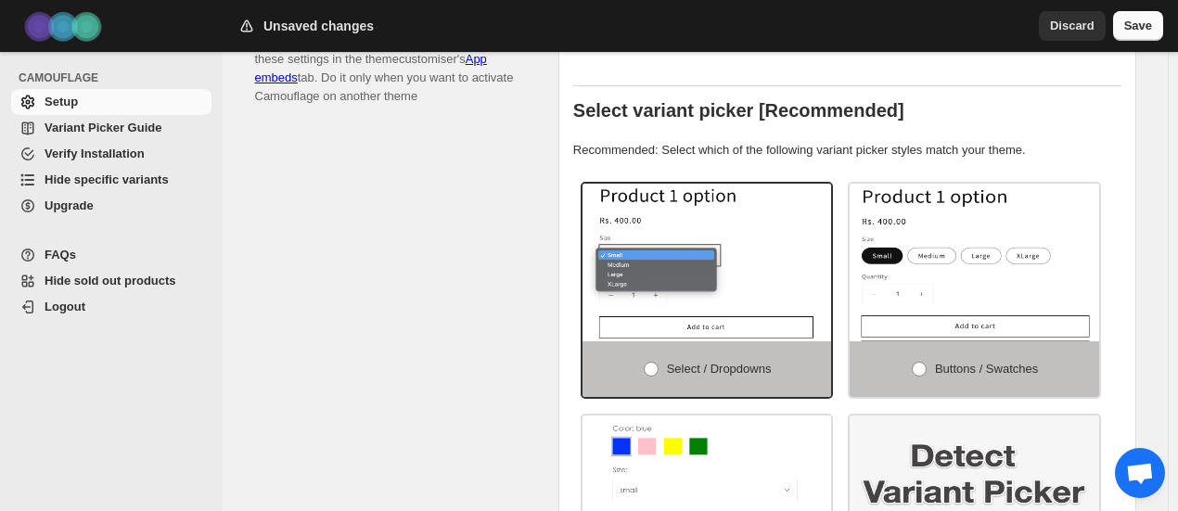
click at [1151, 16] on button "Save" at bounding box center [1138, 26] width 50 height 30
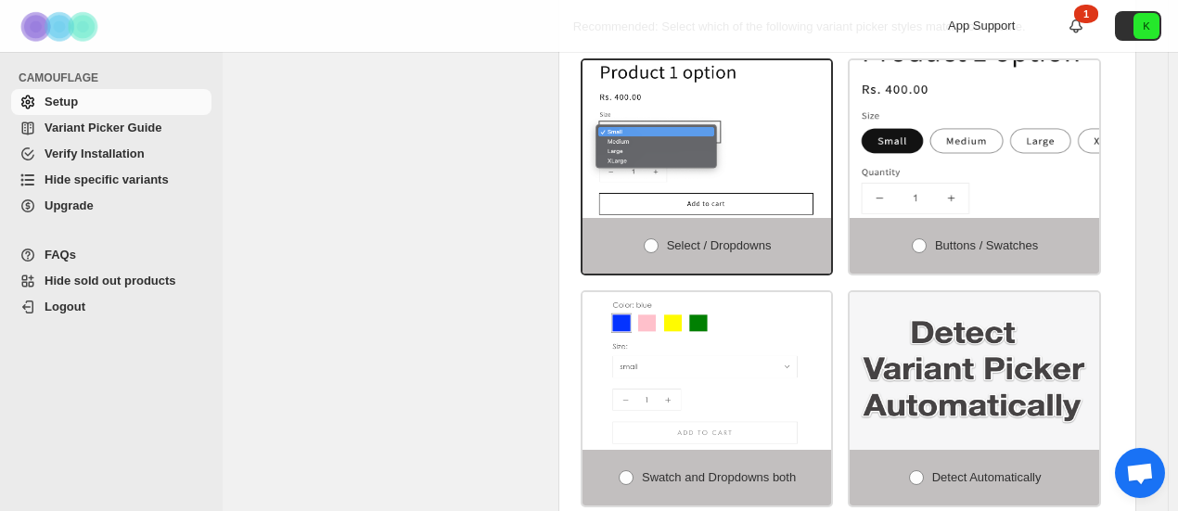
scroll to position [664, 0]
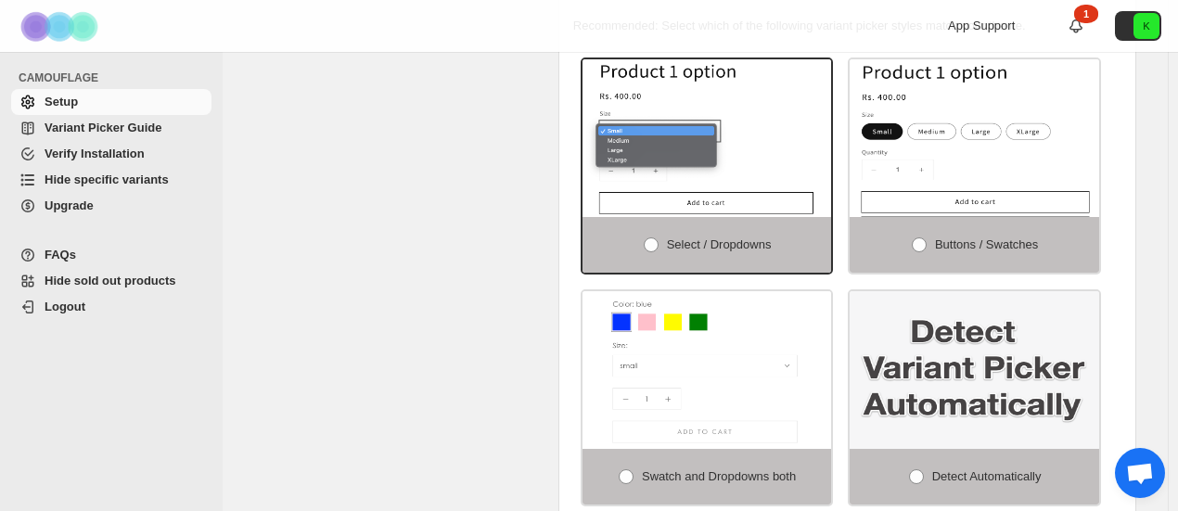
click at [965, 359] on img at bounding box center [975, 370] width 250 height 158
click at [946, 449] on label "Detect Automatically" at bounding box center [975, 477] width 250 height 56
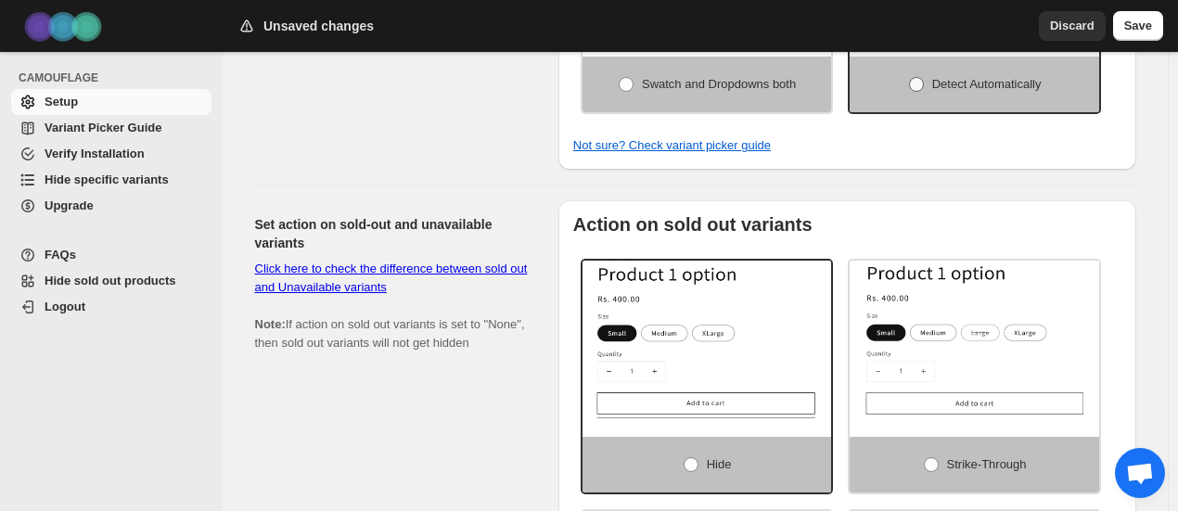
scroll to position [1057, 0]
click at [1153, 24] on button "Save" at bounding box center [1138, 26] width 50 height 30
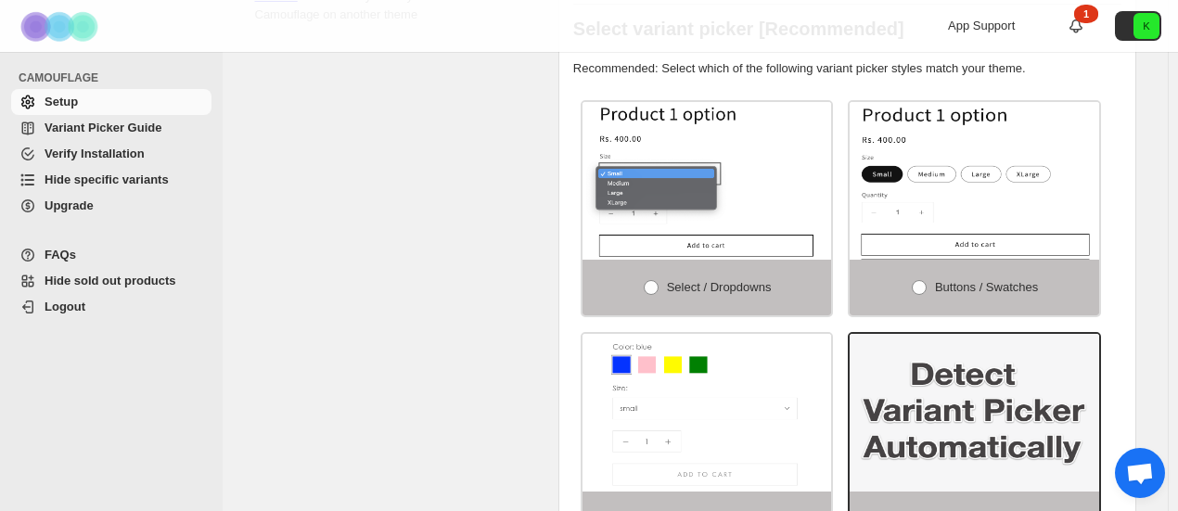
scroll to position [608, 0]
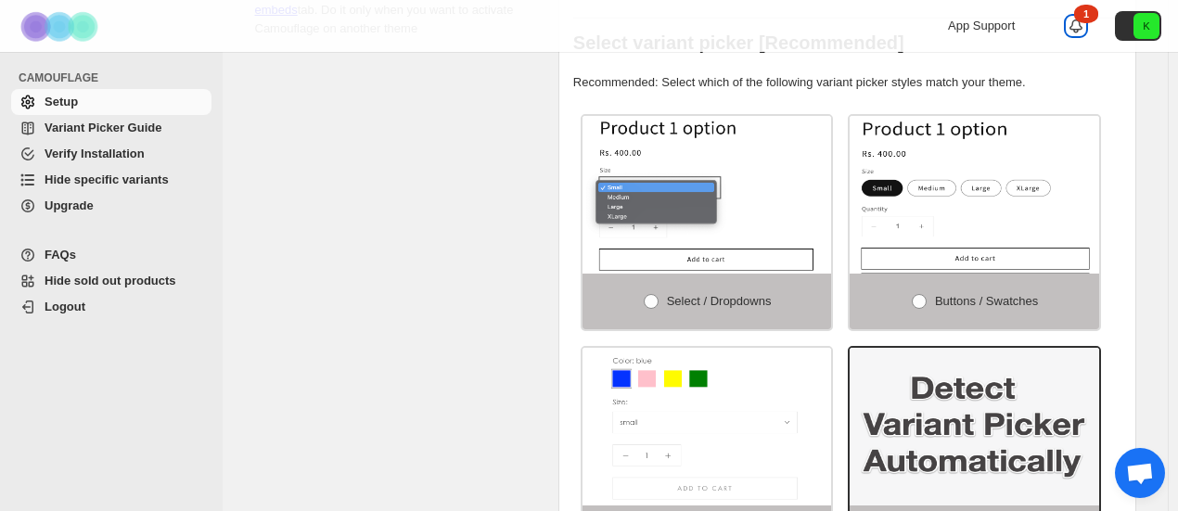
click at [1087, 19] on div "1" at bounding box center [1086, 14] width 24 height 19
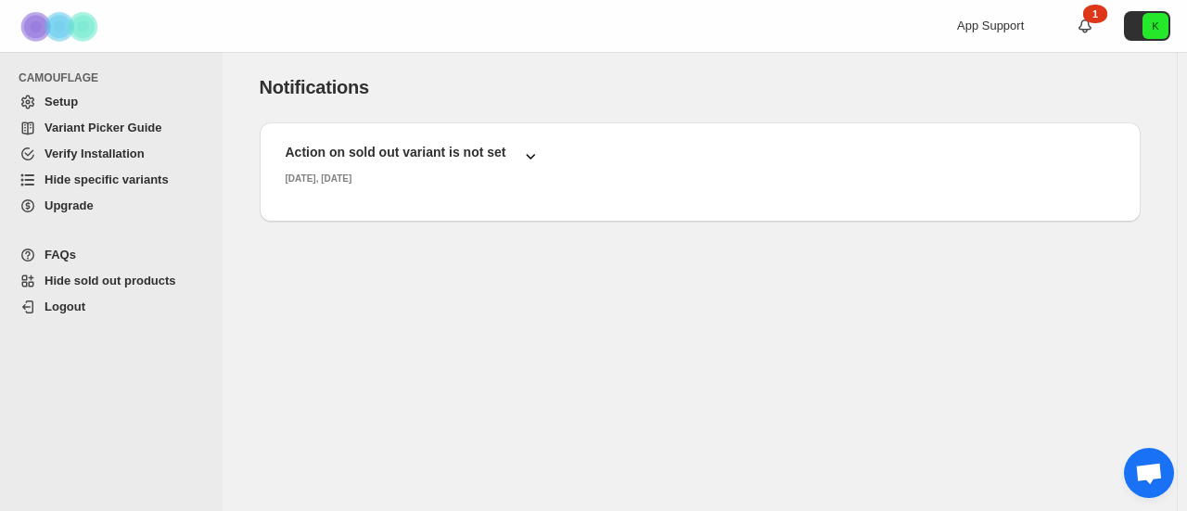
click at [503, 150] on h2 "Action on sold out variant is not set" at bounding box center [396, 152] width 221 height 19
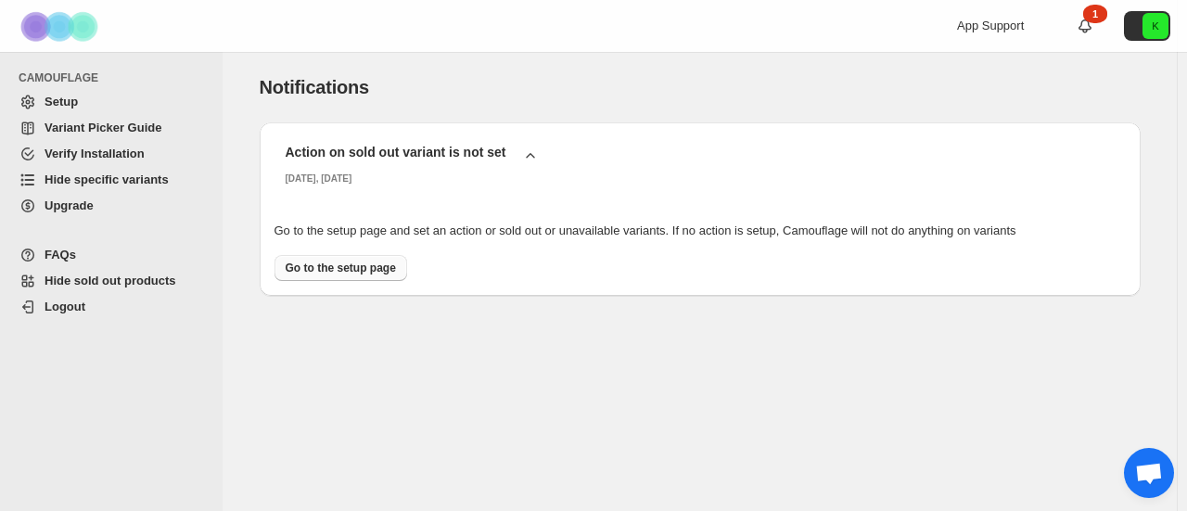
click at [339, 274] on span "Go to the setup page" at bounding box center [341, 268] width 110 height 15
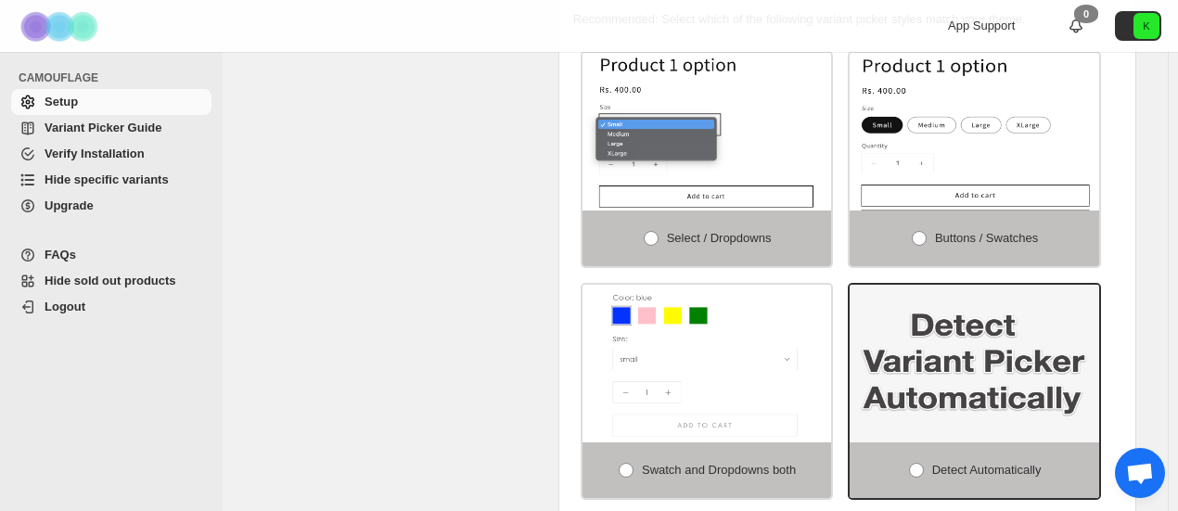
scroll to position [672, 0]
